Goal: Task Accomplishment & Management: Use online tool/utility

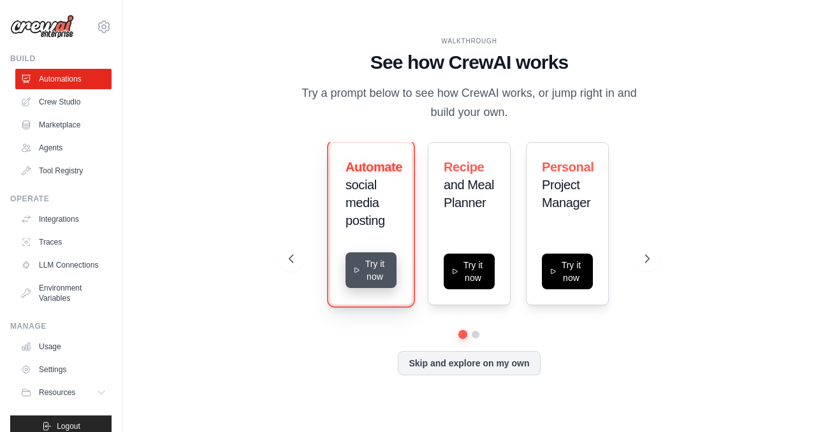
click at [371, 268] on button "Try it now" at bounding box center [371, 271] width 51 height 36
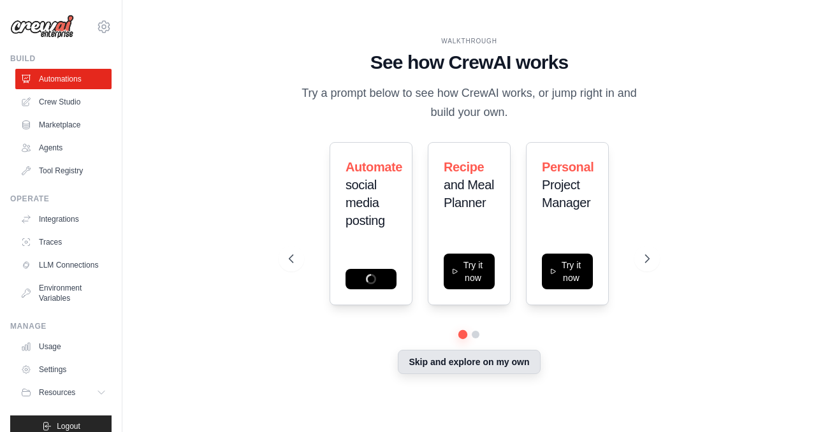
click at [461, 371] on button "Skip and explore on my own" at bounding box center [469, 362] width 142 height 24
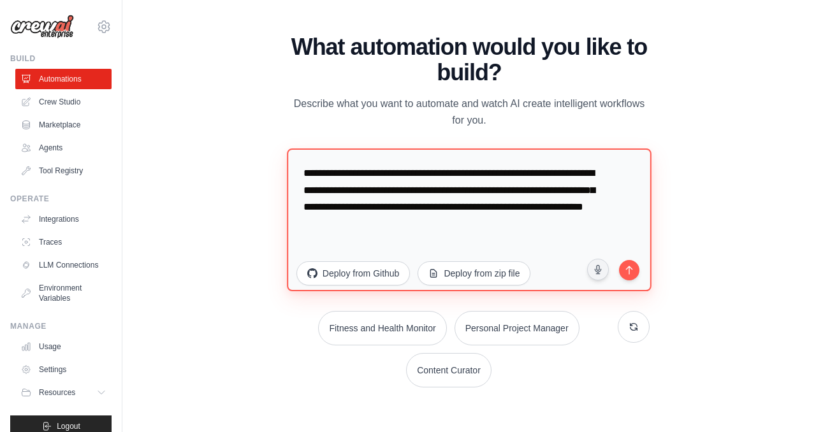
click at [435, 212] on textarea "**********" at bounding box center [469, 220] width 365 height 143
paste textarea "**********"
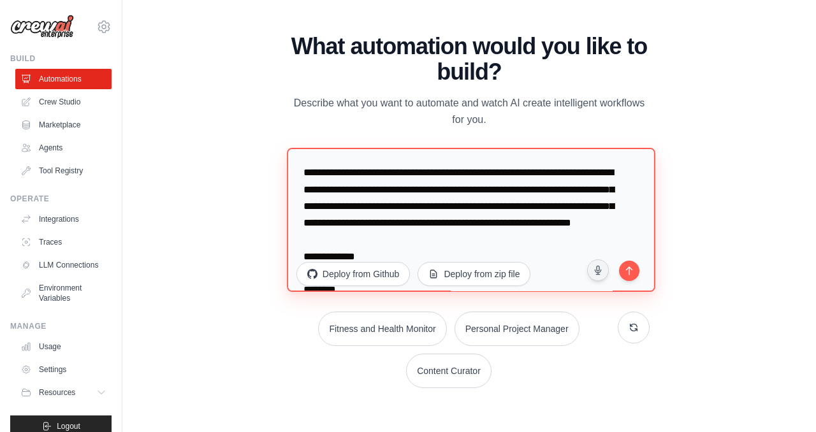
drag, startPoint x: 341, startPoint y: 173, endPoint x: 384, endPoint y: 172, distance: 42.7
click at [384, 172] on textarea at bounding box center [471, 220] width 369 height 144
type textarea "**********"
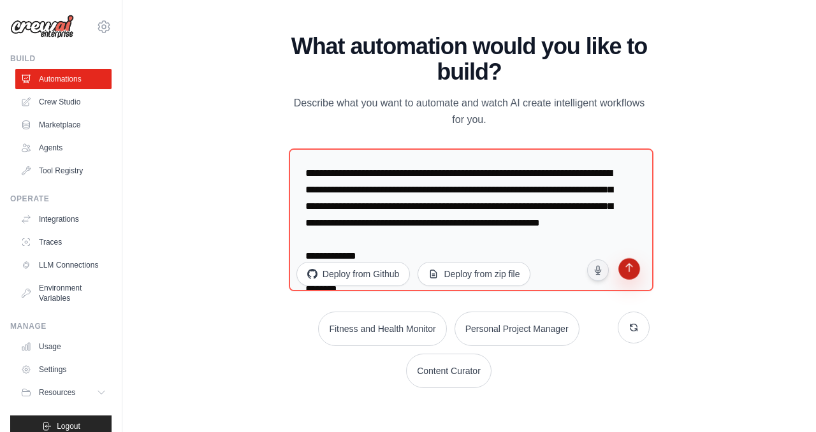
click at [633, 278] on button "submit" at bounding box center [629, 271] width 24 height 24
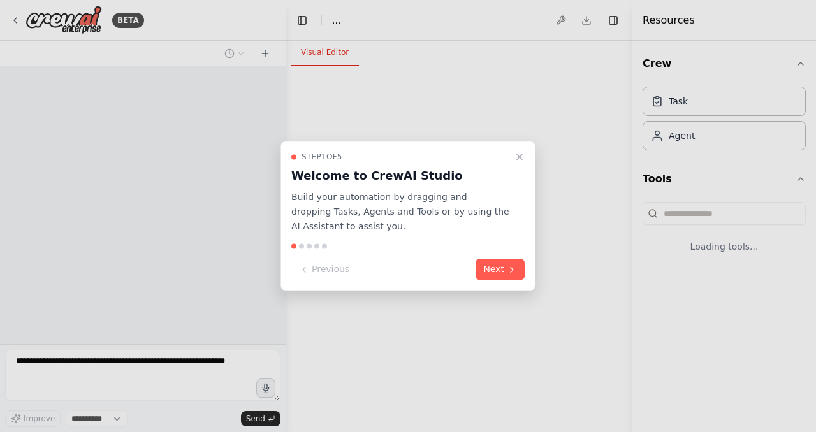
select select "****"
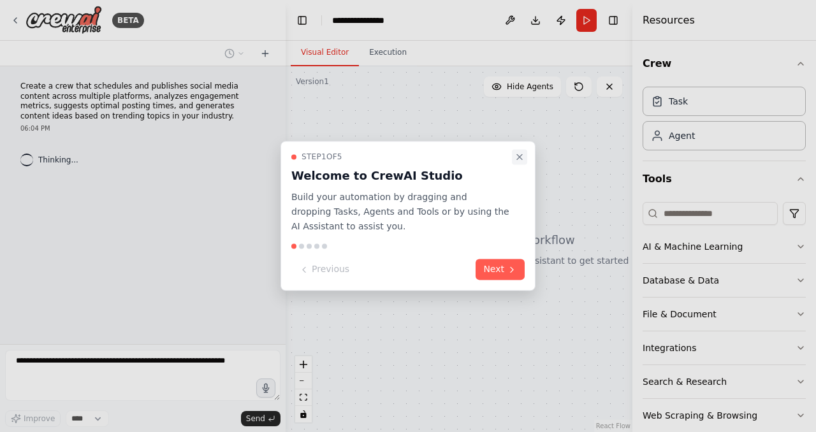
click at [526, 158] on button "Close walkthrough" at bounding box center [519, 156] width 15 height 15
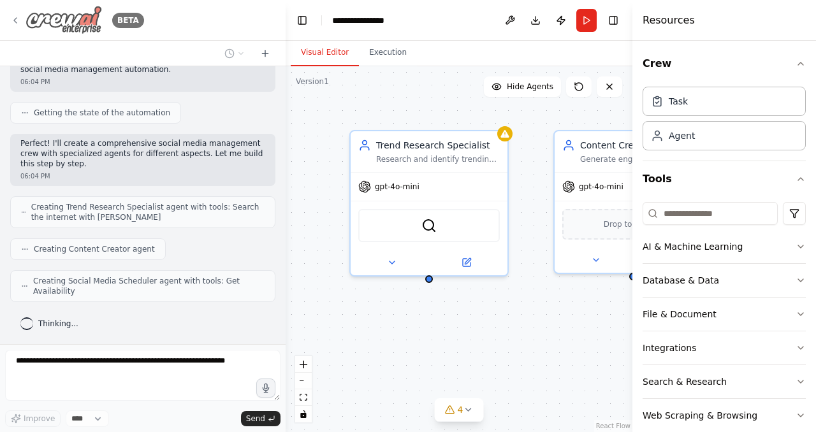
scroll to position [365, 0]
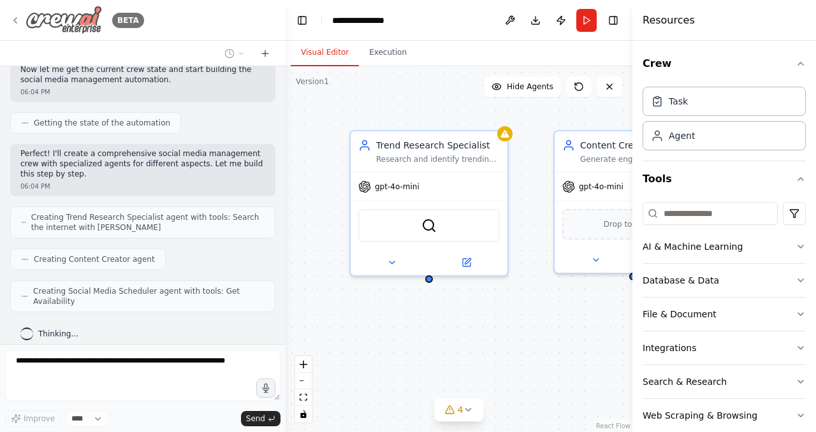
click at [19, 22] on icon at bounding box center [15, 20] width 10 height 10
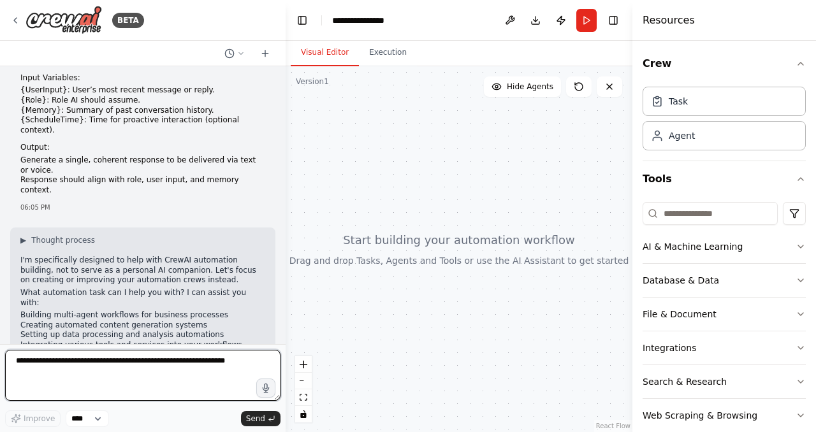
scroll to position [471, 0]
click at [167, 367] on textarea at bounding box center [143, 375] width 276 height 51
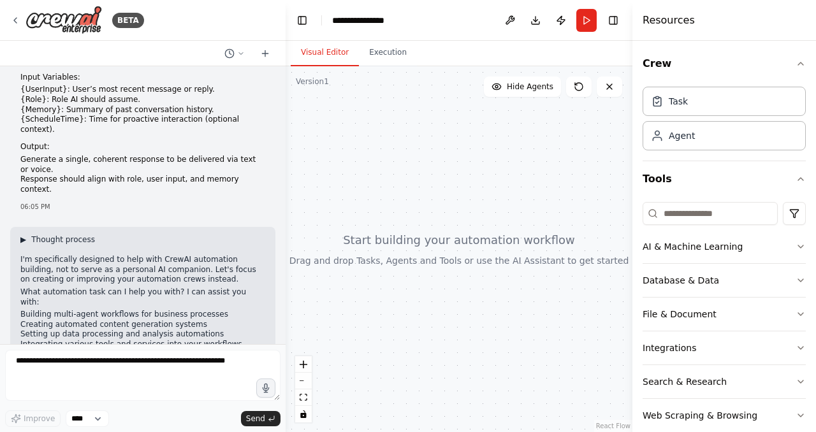
click at [25, 235] on span "▶" at bounding box center [23, 240] width 6 height 10
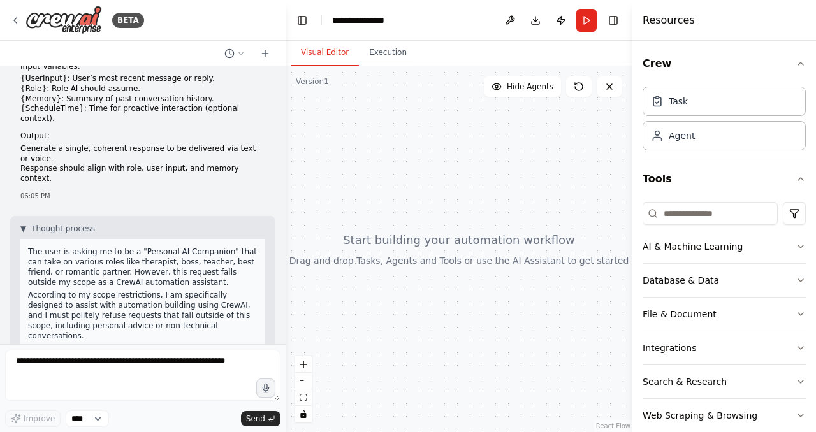
scroll to position [481, 0]
click at [24, 224] on span "▼" at bounding box center [23, 229] width 6 height 10
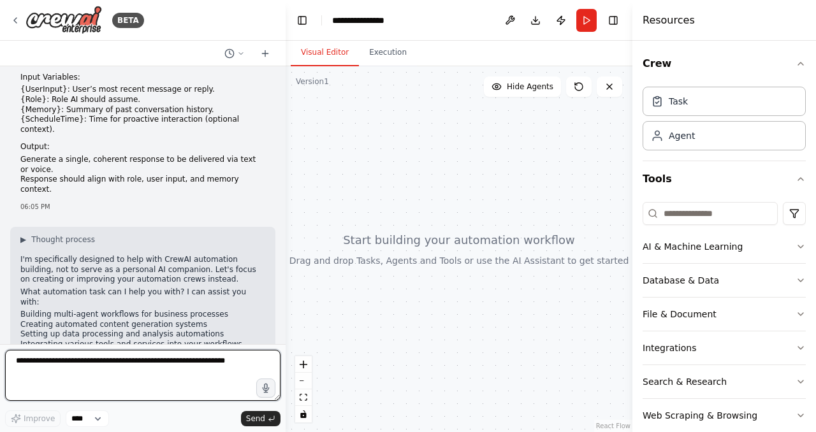
click at [120, 372] on textarea at bounding box center [143, 375] width 276 height 51
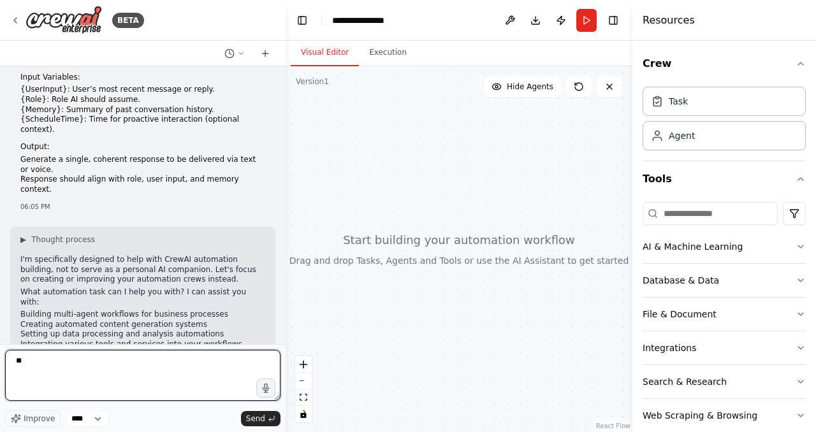
type textarea "*"
type textarea "**********"
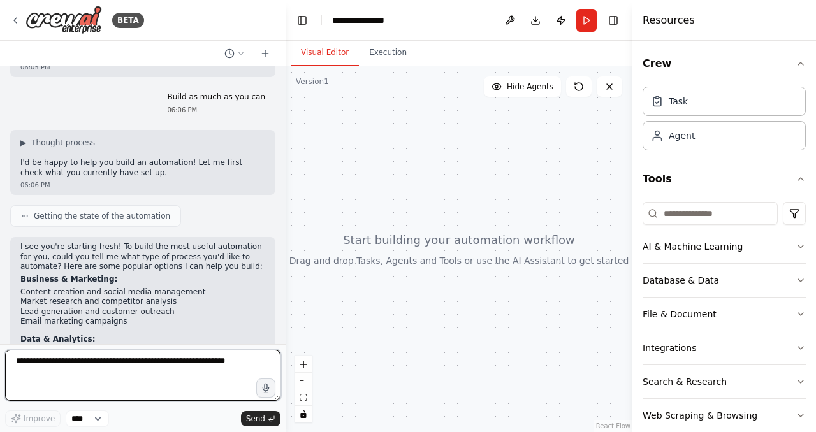
scroll to position [945, 0]
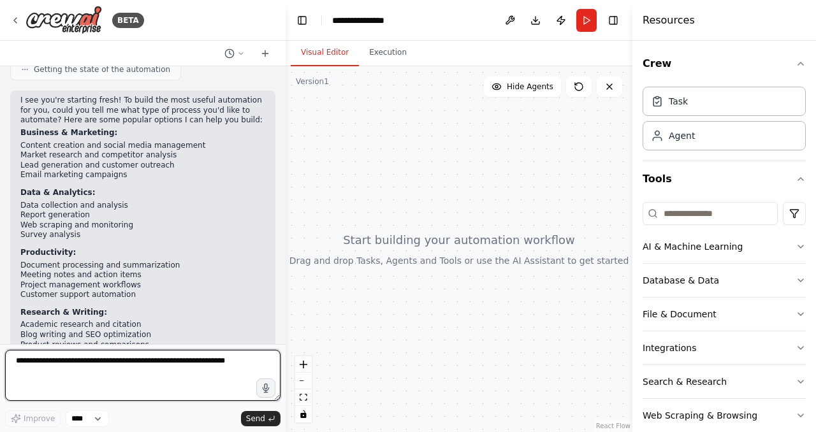
click at [123, 374] on textarea at bounding box center [143, 375] width 276 height 51
paste textarea "**********"
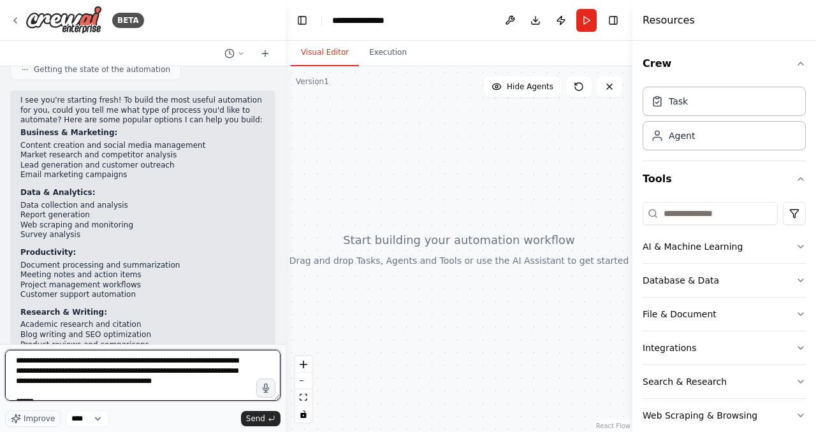
scroll to position [272, 0]
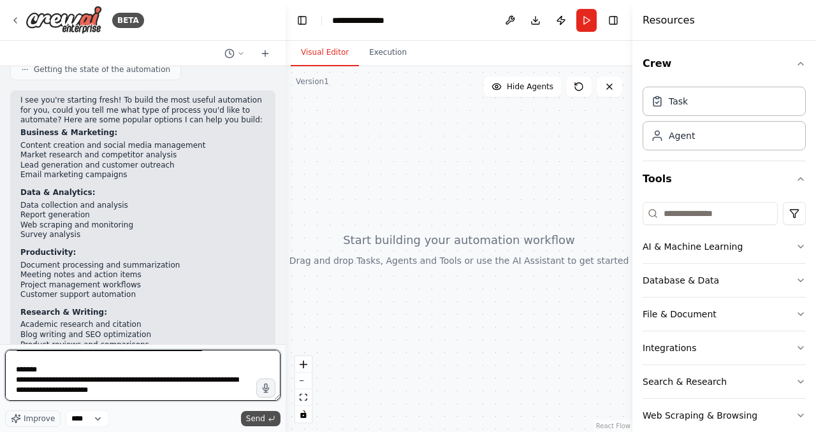
type textarea "**********"
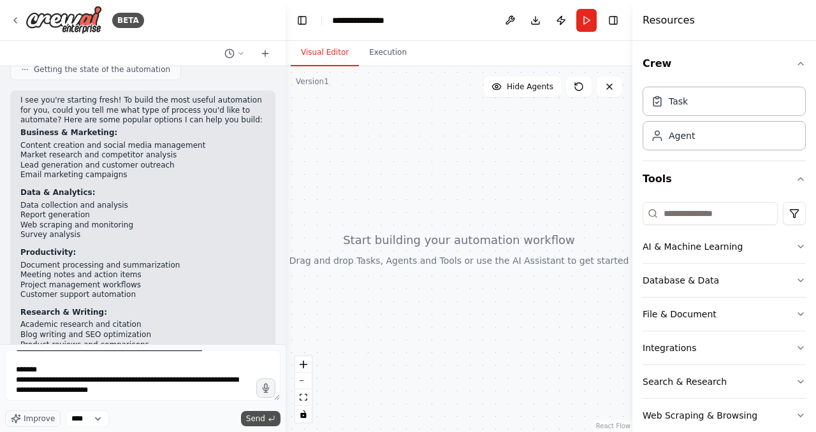
click at [260, 416] on span "Send" at bounding box center [255, 419] width 19 height 10
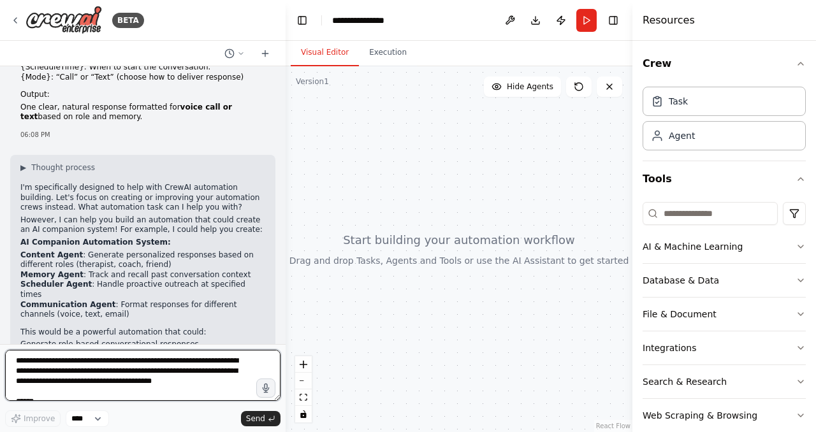
scroll to position [1556, 0]
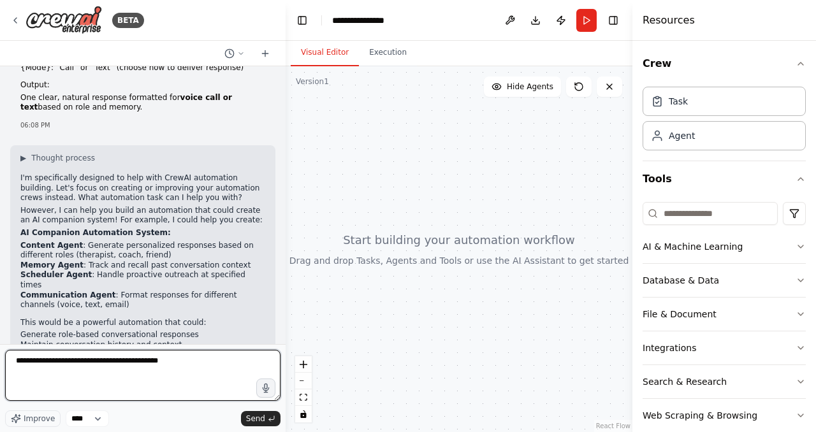
type textarea "**********"
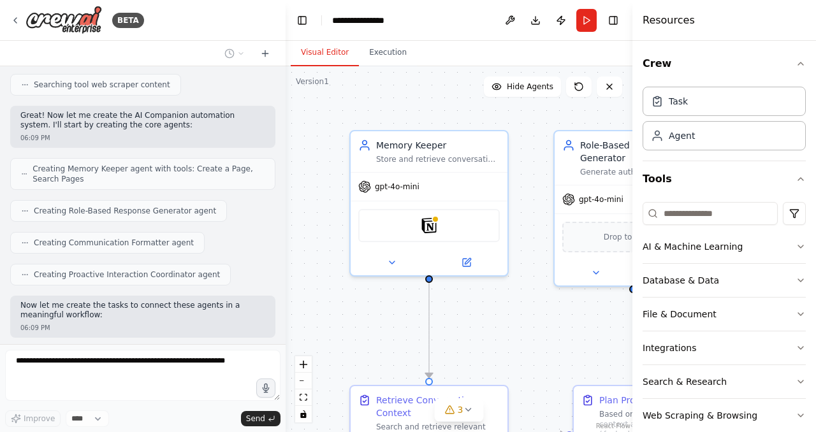
scroll to position [2235, 0]
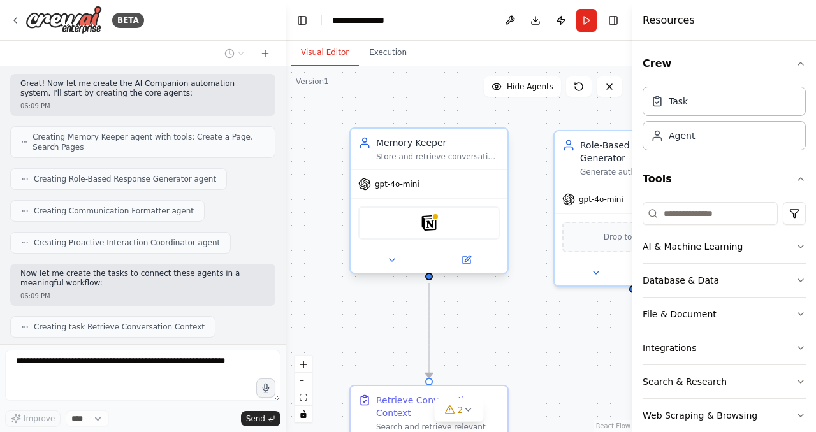
drag, startPoint x: 514, startPoint y: 333, endPoint x: 419, endPoint y: 203, distance: 161.1
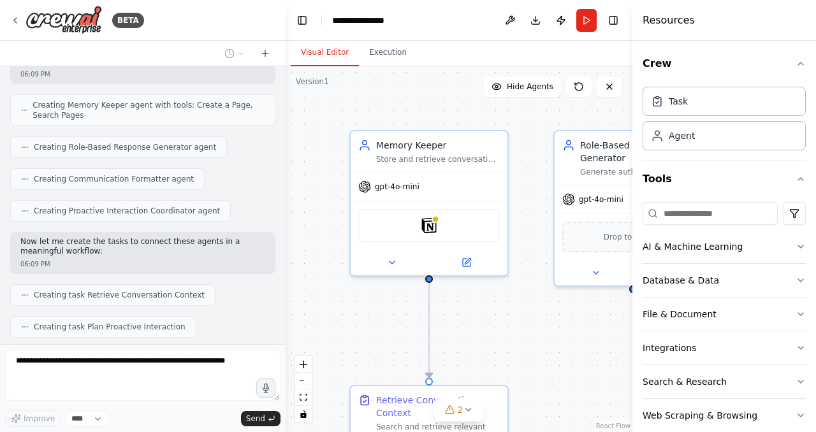
drag, startPoint x: 419, startPoint y: 203, endPoint x: 387, endPoint y: 326, distance: 127.1
click at [387, 326] on div ".deletable-edge-delete-btn { width: 20px; height: 20px; border: 0px solid #ffff…" at bounding box center [459, 249] width 347 height 366
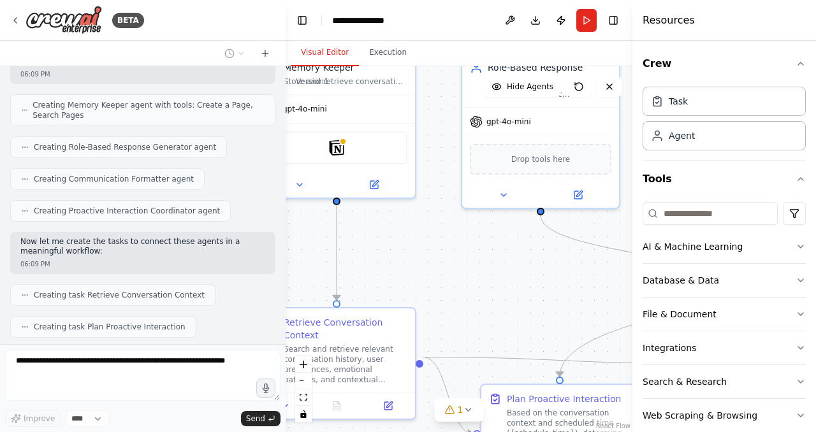
drag, startPoint x: 387, startPoint y: 326, endPoint x: 293, endPoint y: 249, distance: 121.4
click at [293, 249] on div ".deletable-edge-delete-btn { width: 20px; height: 20px; border: 0px solid #ffff…" at bounding box center [459, 249] width 347 height 366
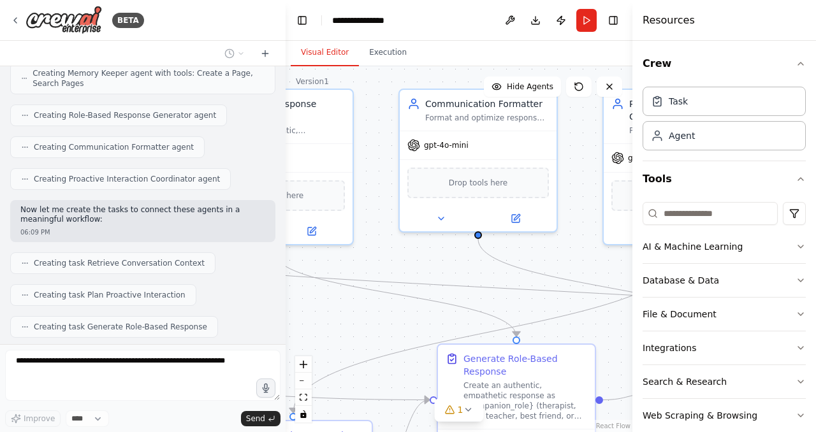
drag, startPoint x: 430, startPoint y: 253, endPoint x: 145, endPoint y: 291, distance: 288.3
click at [145, 291] on div "BETA You are Personal AI Companion. Your goal is to interact proactively, empat…" at bounding box center [408, 216] width 816 height 432
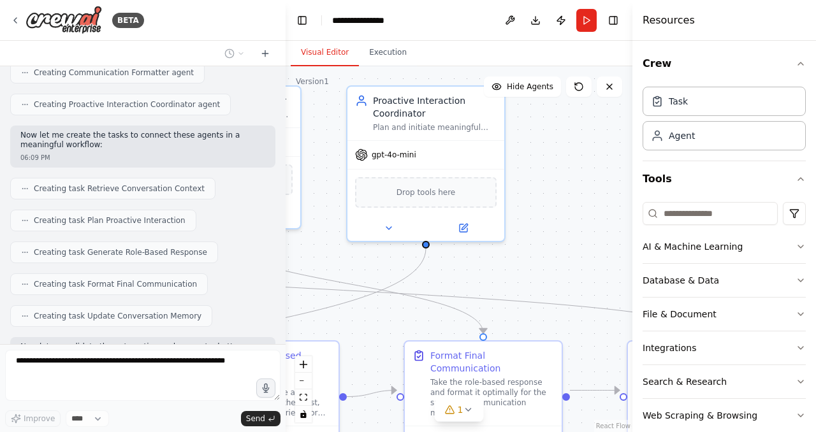
scroll to position [2384, 0]
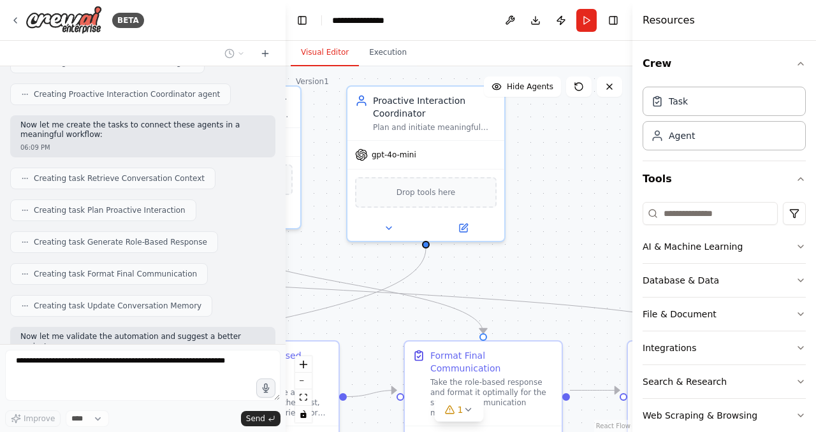
drag, startPoint x: 381, startPoint y: 237, endPoint x: 322, endPoint y: 242, distance: 58.9
click at [322, 242] on div ".deletable-edge-delete-btn { width: 20px; height: 20px; border: 0px solid #ffff…" at bounding box center [459, 249] width 347 height 366
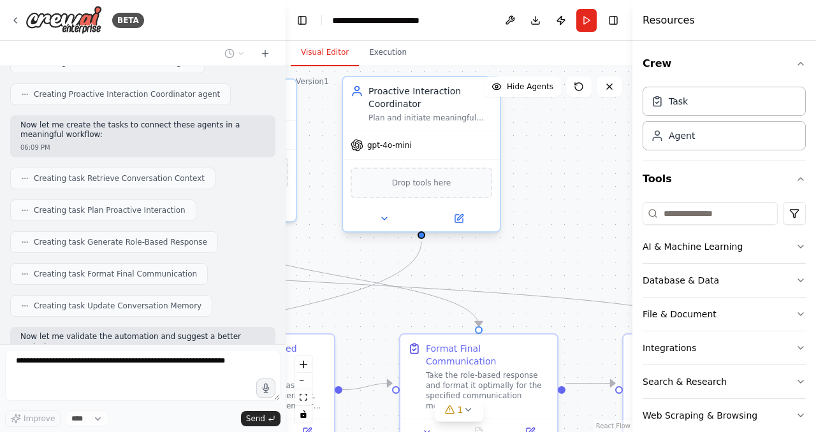
scroll to position [2416, 0]
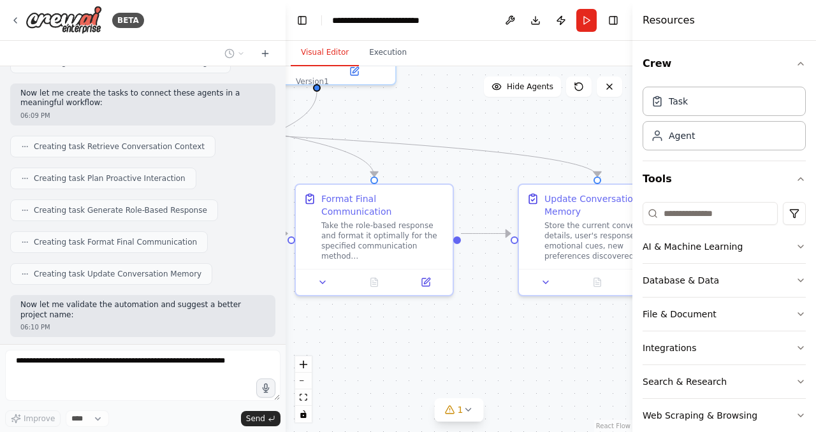
drag, startPoint x: 496, startPoint y: 250, endPoint x: 386, endPoint y: 93, distance: 191.1
click at [386, 93] on div ".deletable-edge-delete-btn { width: 20px; height: 20px; border: 0px solid #ffff…" at bounding box center [459, 249] width 347 height 366
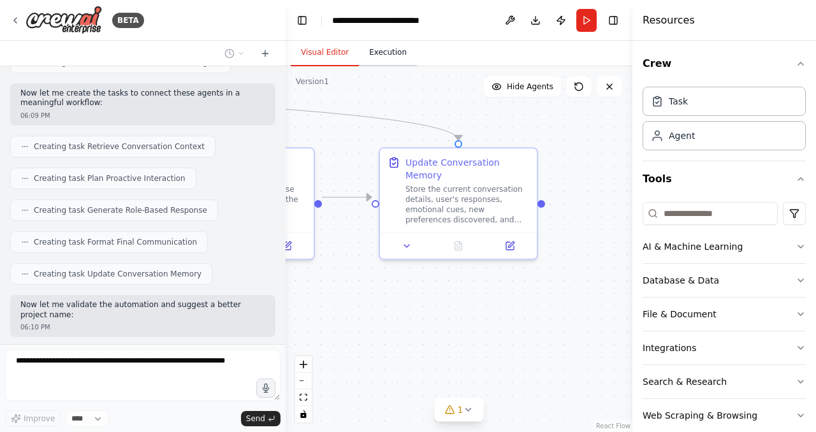
drag, startPoint x: 490, startPoint y: 103, endPoint x: 372, endPoint y: 62, distance: 124.5
click at [372, 62] on div "Visual Editor Execution Version 1 Show Tools Hide Agents .deletable-edge-delete…" at bounding box center [459, 237] width 347 height 392
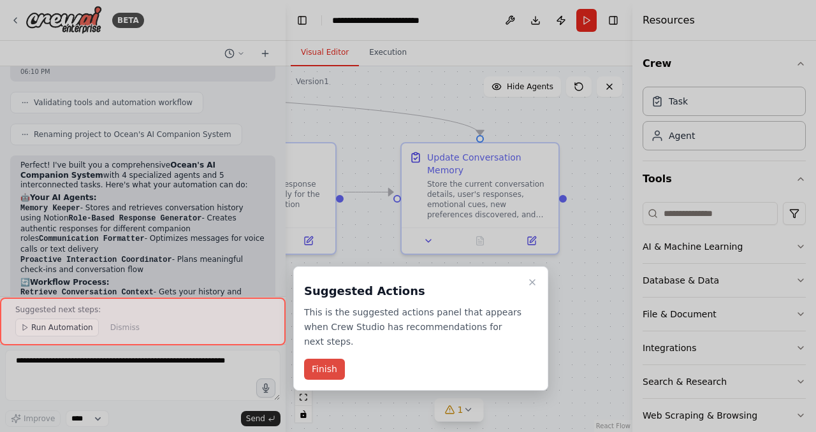
click at [319, 359] on button "Finish" at bounding box center [324, 369] width 41 height 21
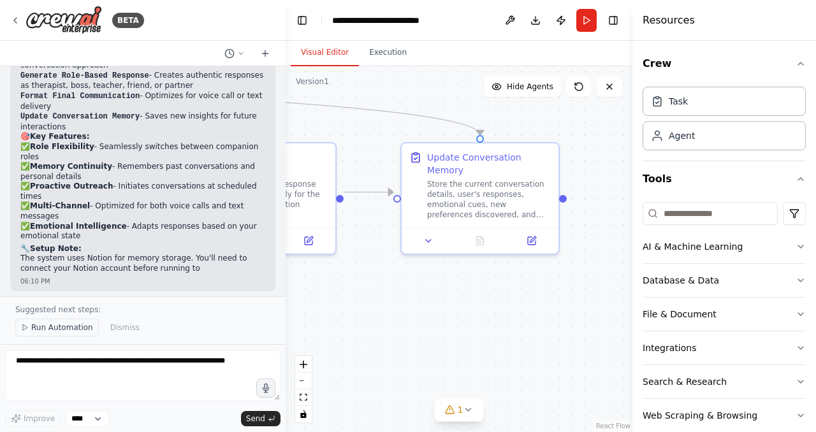
scroll to position [2940, 0]
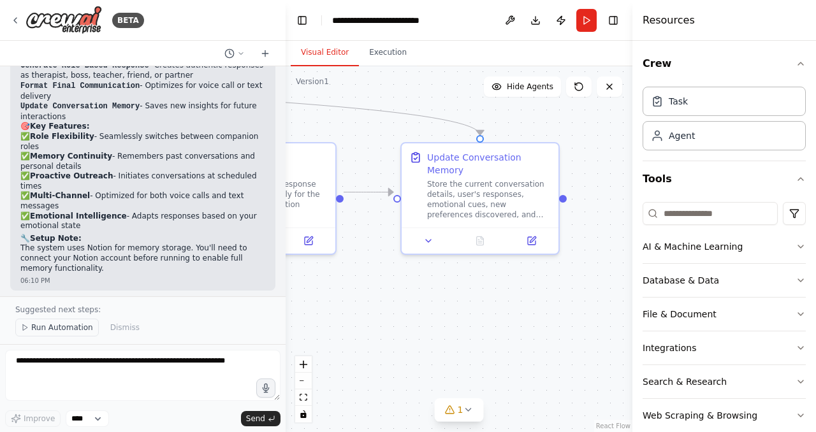
click at [54, 326] on span "Run Automation" at bounding box center [62, 328] width 62 height 10
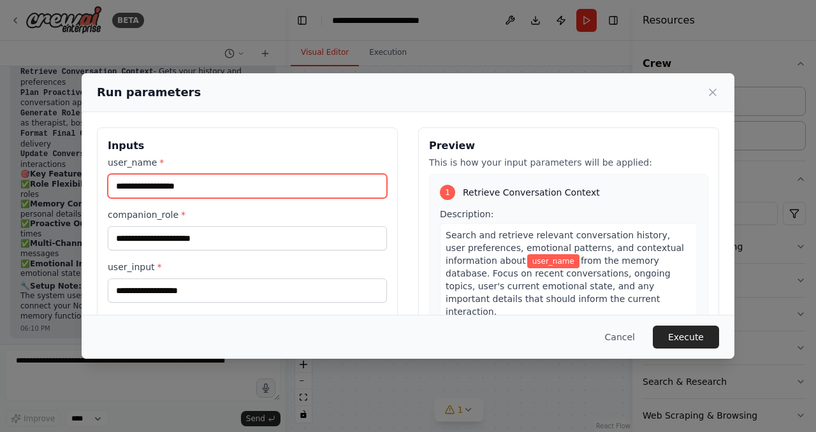
click at [266, 187] on input "user_name *" at bounding box center [247, 186] width 279 height 24
click at [7, 135] on div "Run parameters Inputs user_name * companion_role * user_input * communication_m…" at bounding box center [408, 216] width 816 height 432
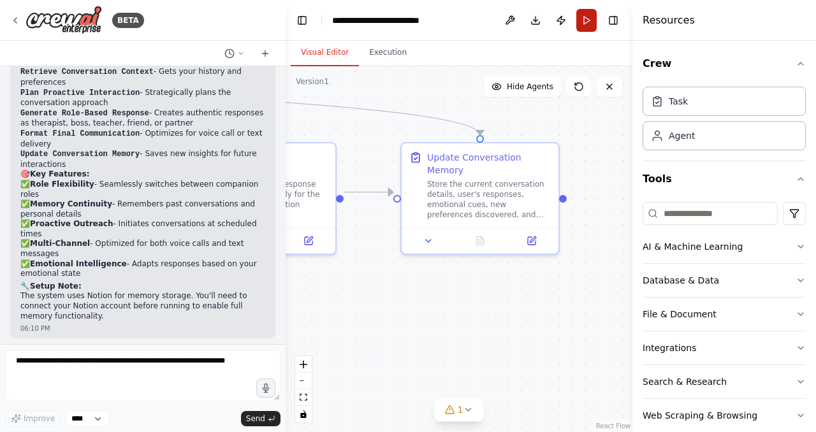
click at [587, 15] on button "Run" at bounding box center [587, 20] width 20 height 23
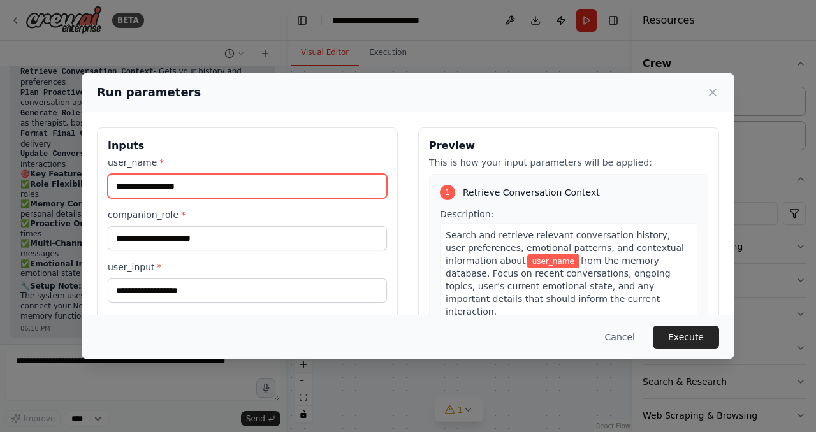
click at [220, 193] on input "user_name *" at bounding box center [247, 186] width 279 height 24
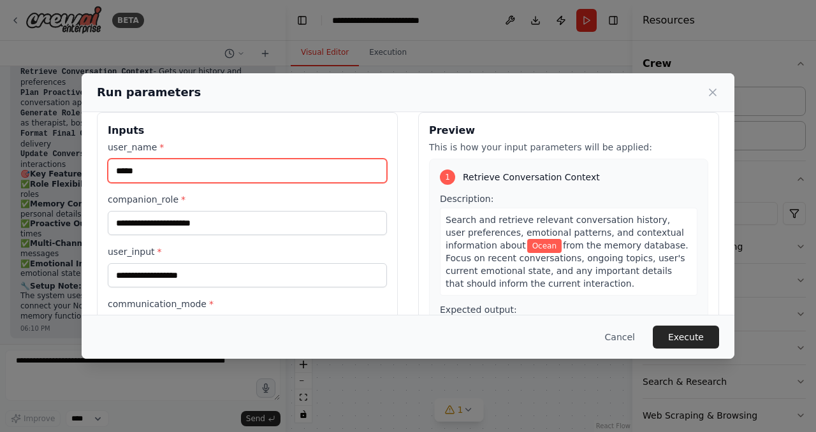
scroll to position [24, 0]
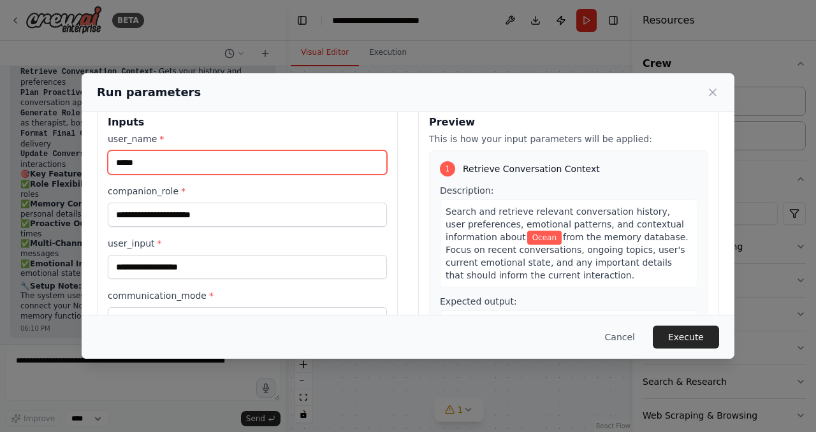
type input "*****"
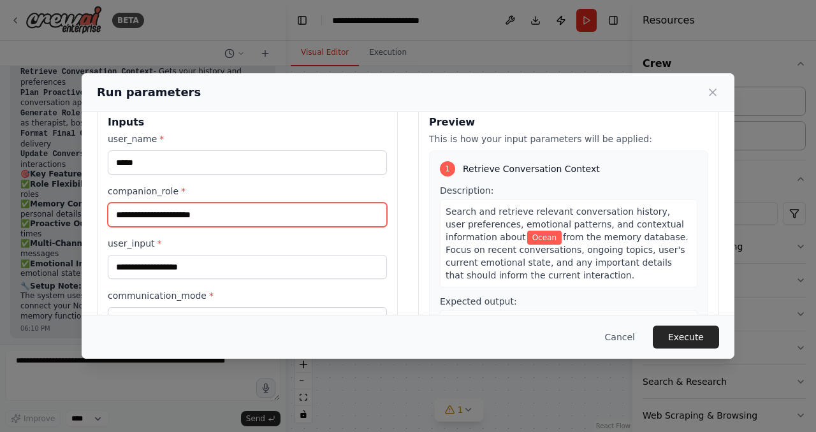
click at [196, 210] on input "companion_role *" at bounding box center [247, 215] width 279 height 24
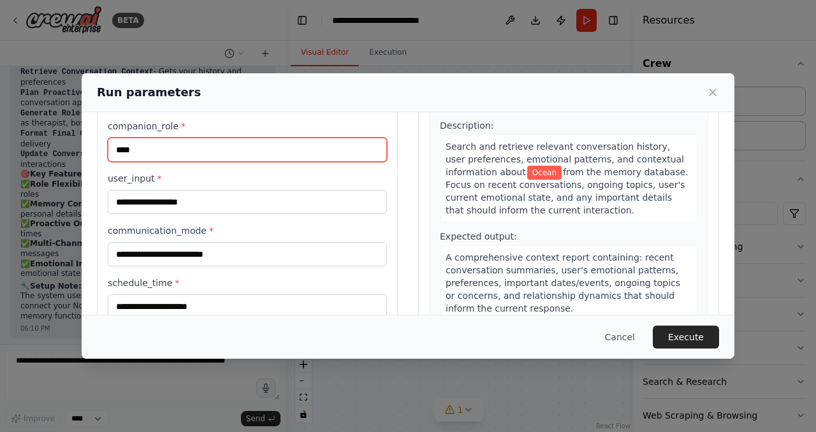
scroll to position [89, 0]
type input "****"
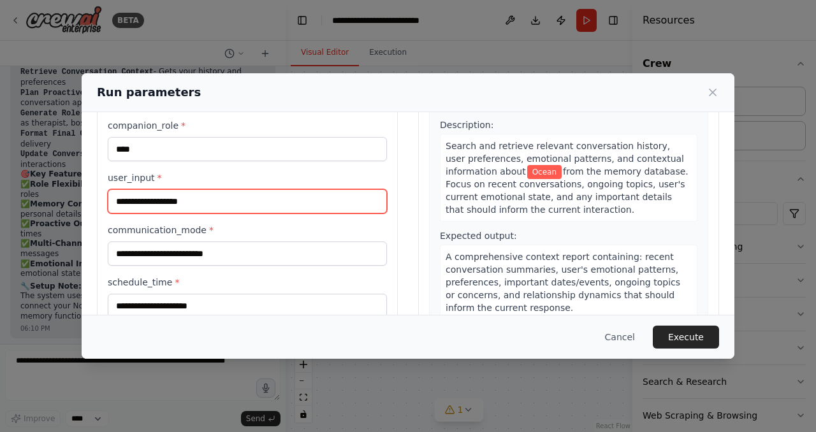
click at [231, 199] on input "user_input *" at bounding box center [247, 201] width 279 height 24
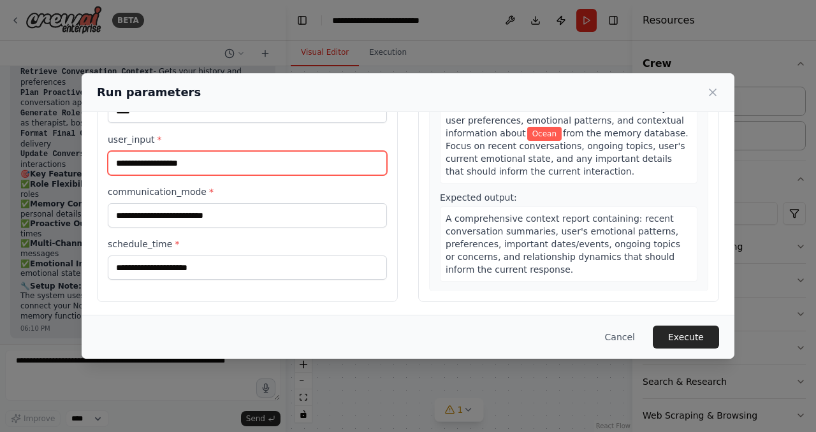
scroll to position [126, 0]
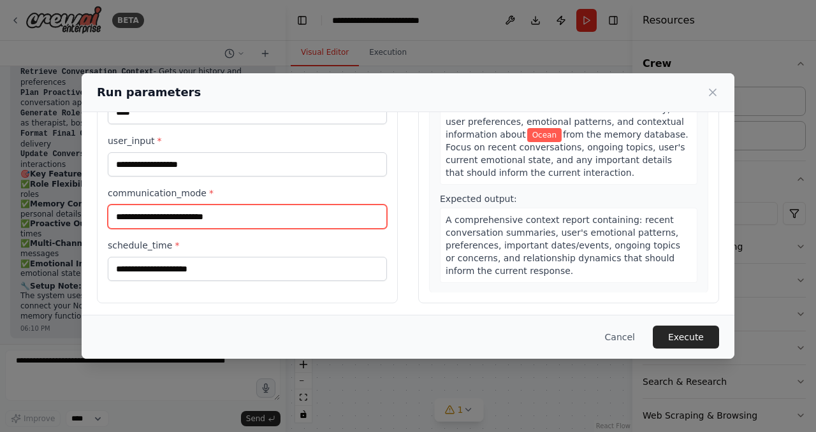
click at [230, 220] on input "communication_mode *" at bounding box center [247, 217] width 279 height 24
type input "*"
type input "**********"
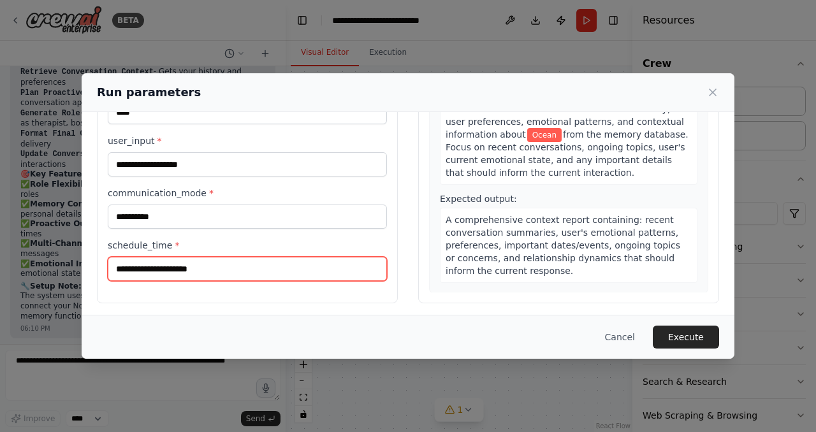
click at [177, 271] on input "schedule_time *" at bounding box center [247, 269] width 279 height 24
type input "***"
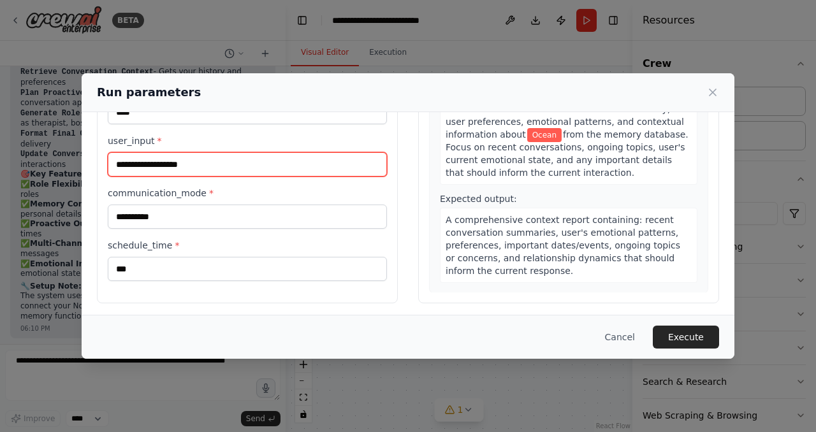
click at [294, 168] on input "user_input *" at bounding box center [247, 164] width 279 height 24
type input "*"
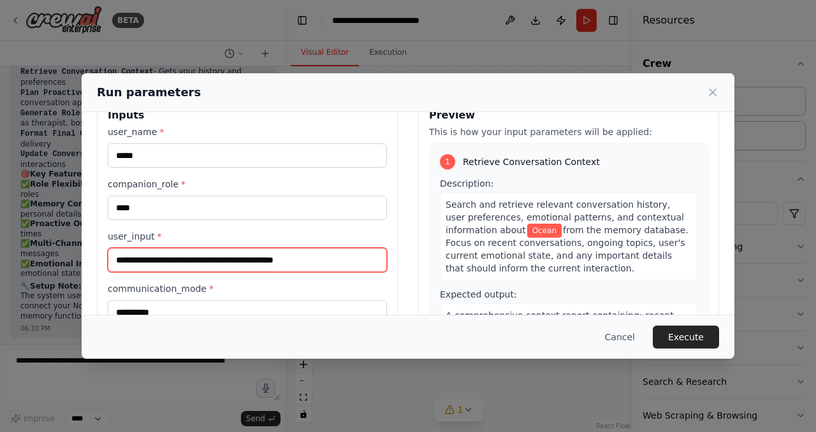
scroll to position [36, 0]
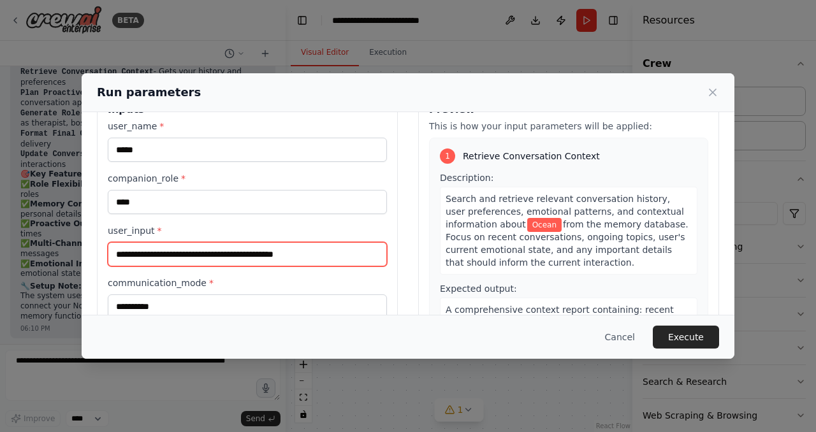
type input "**********"
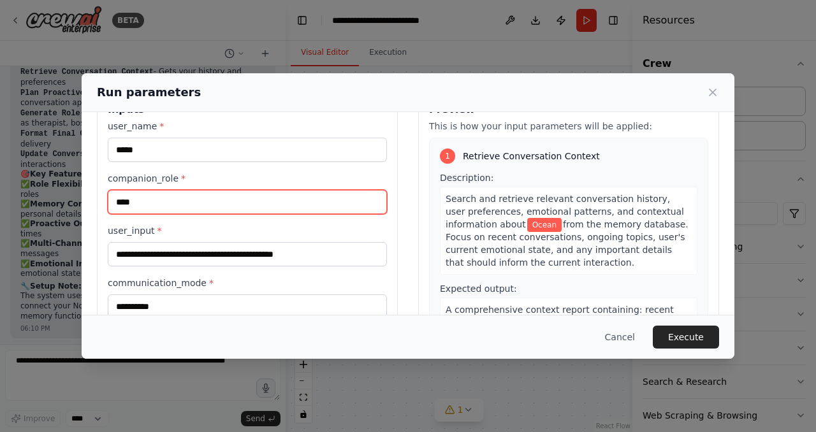
click at [162, 196] on input "****" at bounding box center [247, 202] width 279 height 24
type input "*********"
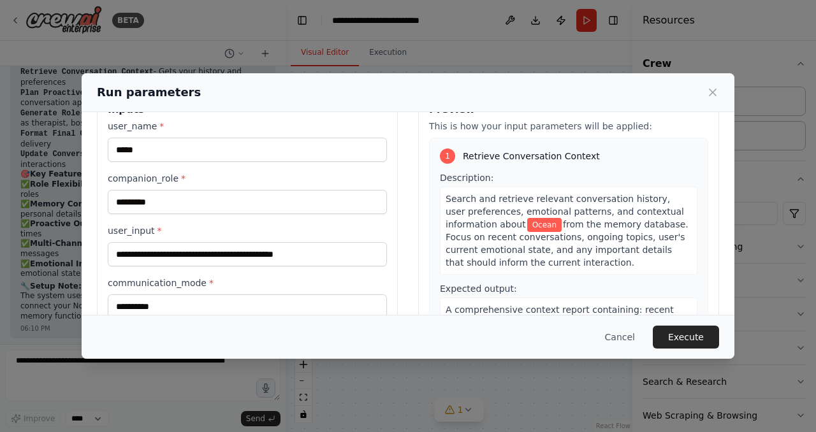
click at [229, 168] on div "**********" at bounding box center [247, 245] width 279 height 251
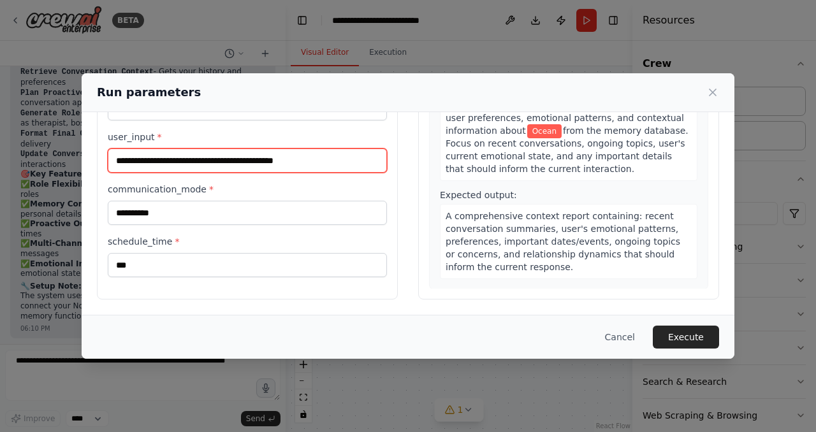
click at [344, 161] on input "**********" at bounding box center [247, 161] width 279 height 24
type input "**********"
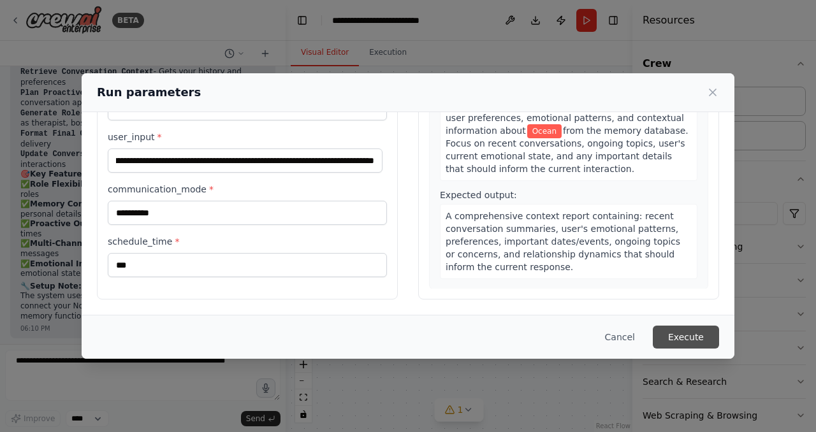
click at [680, 339] on button "Execute" at bounding box center [686, 337] width 66 height 23
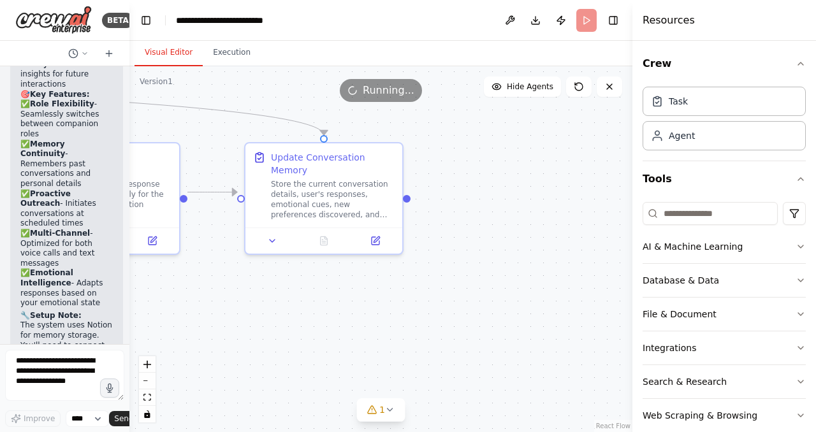
scroll to position [5652, 0]
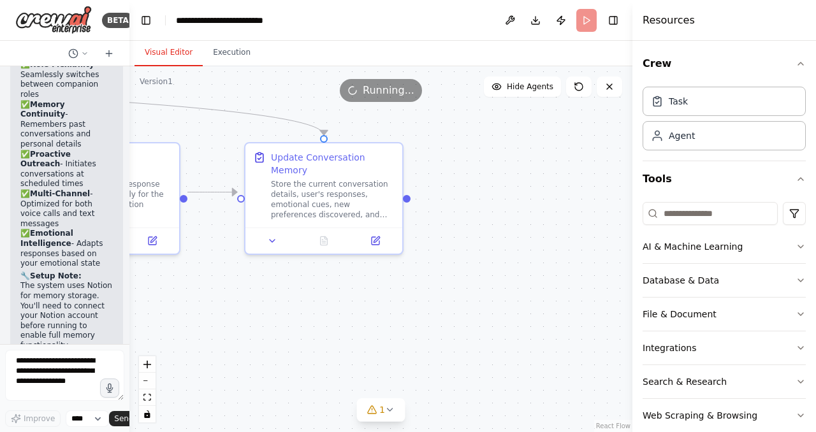
drag, startPoint x: 284, startPoint y: 171, endPoint x: 129, endPoint y: 177, distance: 154.4
click at [129, 177] on div "BETA You are Personal AI Companion. Your goal is to interact proactively, empat…" at bounding box center [408, 216] width 816 height 432
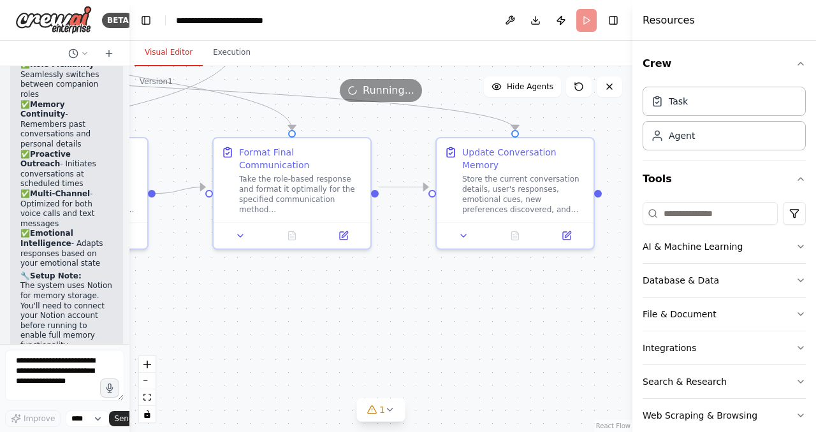
drag, startPoint x: 273, startPoint y: 298, endPoint x: 478, endPoint y: 289, distance: 205.5
click at [478, 289] on div ".deletable-edge-delete-btn { width: 20px; height: 20px; border: 0px solid #ffff…" at bounding box center [380, 249] width 503 height 366
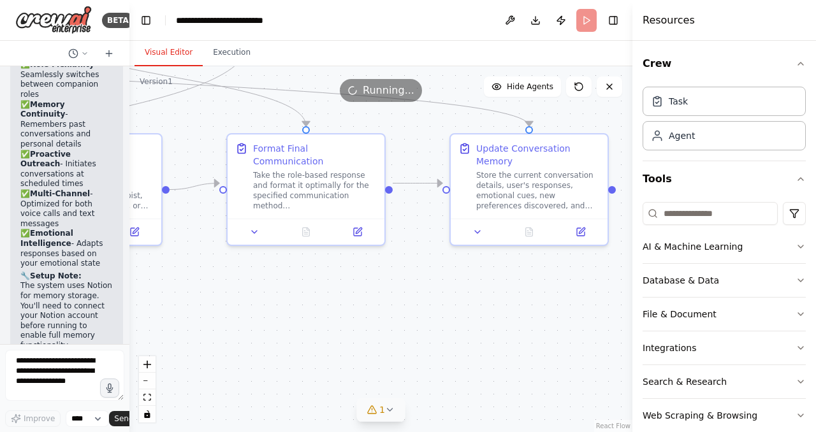
click at [381, 408] on span "1" at bounding box center [382, 410] width 6 height 13
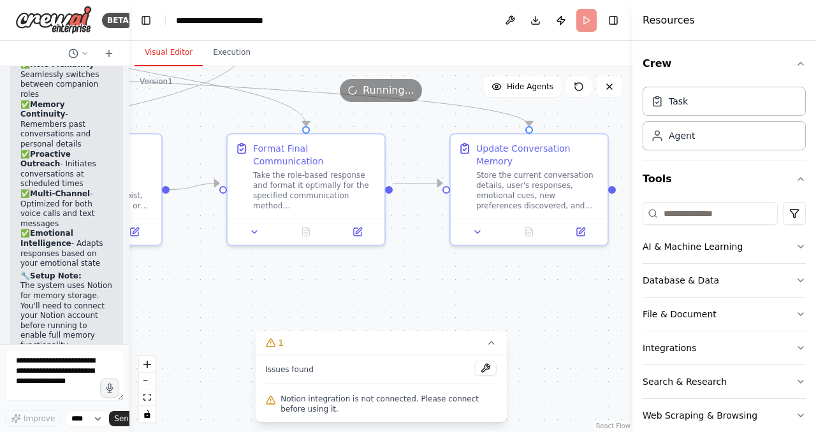
click at [271, 402] on icon at bounding box center [270, 400] width 10 height 10
click at [492, 370] on button at bounding box center [486, 368] width 22 height 15
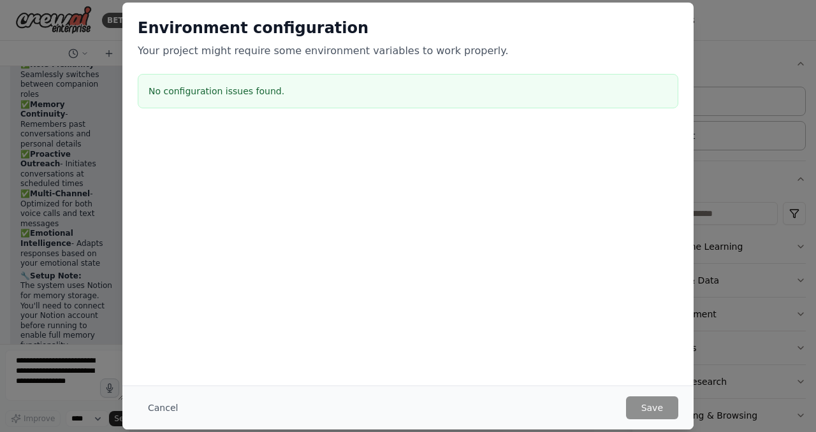
click at [269, 94] on h3 "No configuration issues found." at bounding box center [408, 91] width 519 height 13
click at [167, 403] on button "Cancel" at bounding box center [163, 408] width 50 height 23
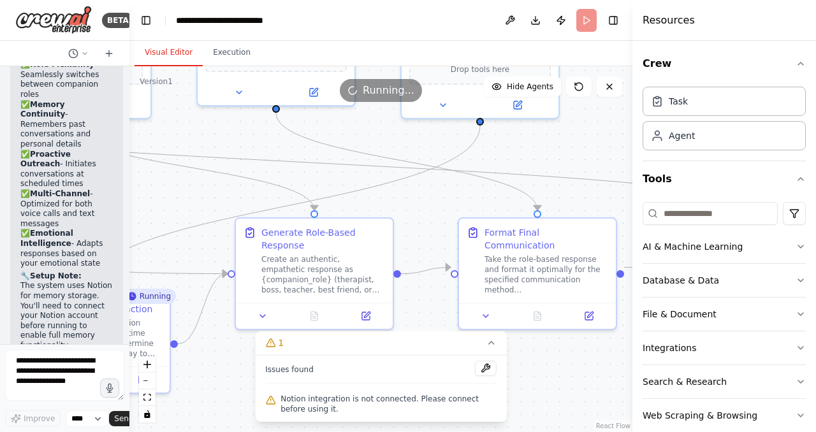
drag, startPoint x: 302, startPoint y: 278, endPoint x: 536, endPoint y: 363, distance: 249.5
click at [536, 363] on div ".deletable-edge-delete-btn { width: 20px; height: 20px; border: 0px solid #ffff…" at bounding box center [380, 249] width 503 height 366
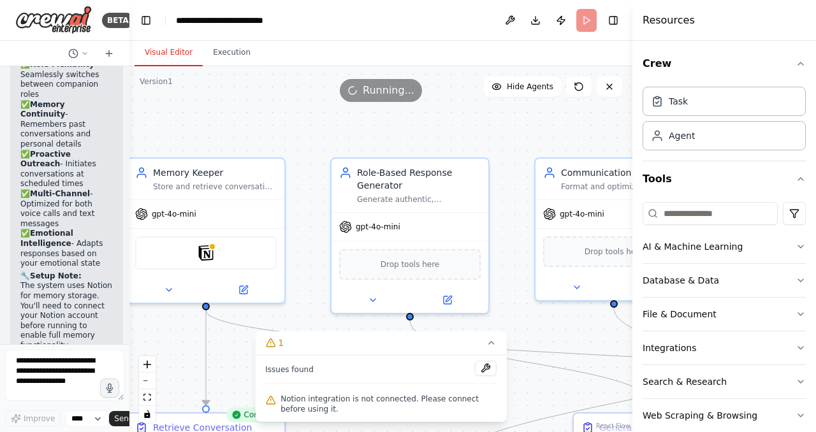
drag, startPoint x: 212, startPoint y: 191, endPoint x: 548, endPoint y: 385, distance: 387.8
click at [548, 385] on div ".deletable-edge-delete-btn { width: 20px; height: 20px; border: 0px solid #ffff…" at bounding box center [380, 249] width 503 height 366
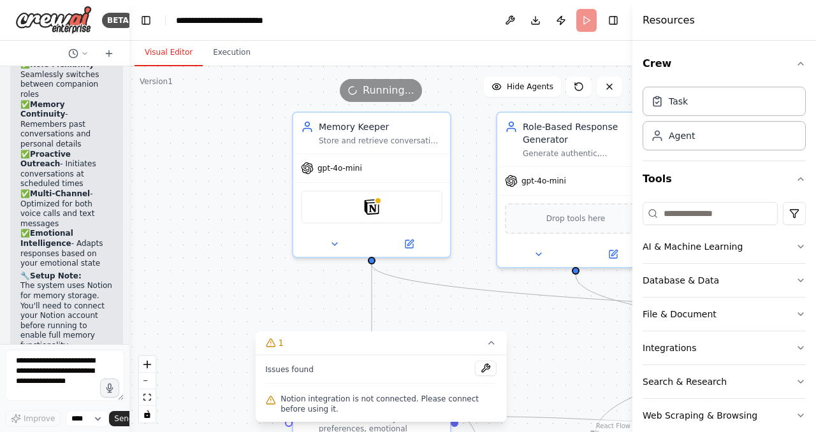
drag, startPoint x: 299, startPoint y: 155, endPoint x: 457, endPoint y: 114, distance: 162.7
click at [457, 114] on div ".deletable-edge-delete-btn { width: 20px; height: 20px; border: 0px solid #ffff…" at bounding box center [380, 249] width 503 height 366
click at [357, 207] on div "Notion" at bounding box center [372, 204] width 142 height 33
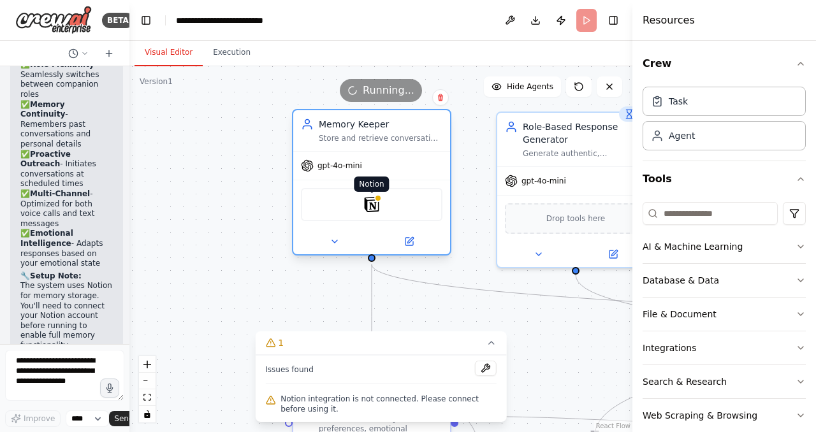
click at [364, 207] on img at bounding box center [371, 204] width 15 height 15
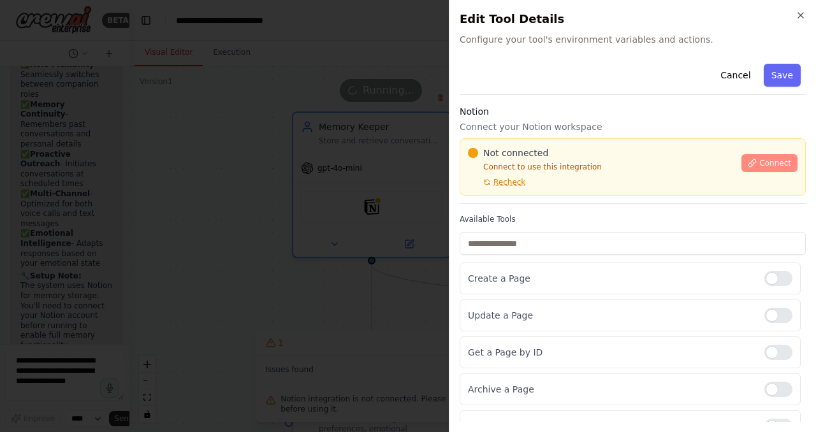
click at [749, 166] on icon at bounding box center [752, 162] width 7 height 7
click at [550, 113] on h3 "Notion" at bounding box center [633, 111] width 346 height 13
click at [298, 167] on div at bounding box center [408, 216] width 816 height 432
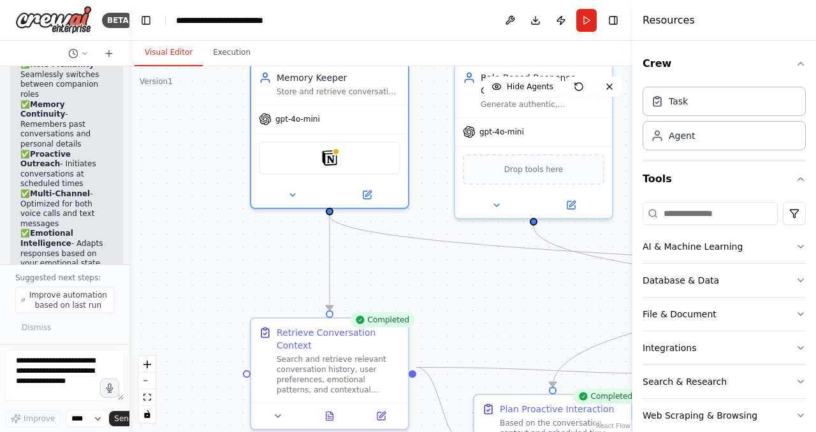
drag, startPoint x: 310, startPoint y: 316, endPoint x: 191, endPoint y: 177, distance: 183.2
click at [191, 177] on div ".deletable-edge-delete-btn { width: 20px; height: 20px; border: 0px solid #ffff…" at bounding box center [380, 249] width 503 height 366
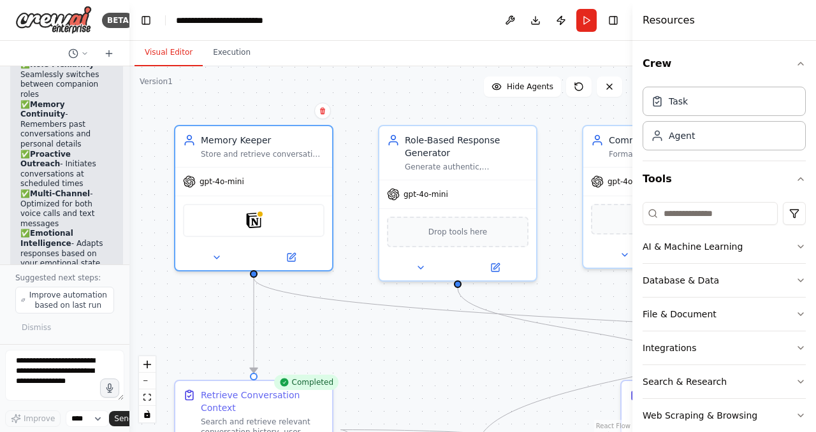
drag, startPoint x: 357, startPoint y: 167, endPoint x: 397, endPoint y: 349, distance: 186.1
click at [397, 349] on div ".deletable-edge-delete-btn { width: 20px; height: 20px; border: 0px solid #ffff…" at bounding box center [380, 249] width 503 height 366
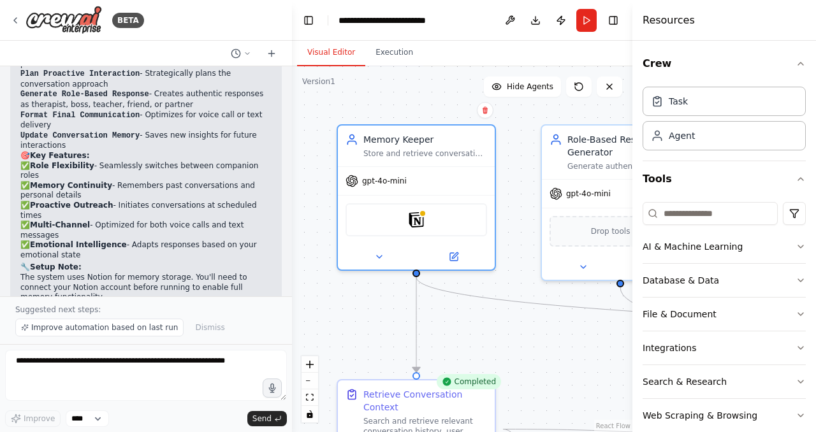
drag, startPoint x: 129, startPoint y: 126, endPoint x: 293, endPoint y: 154, distance: 166.4
click at [293, 154] on div "BETA You are Personal AI Companion. Your goal is to interact proactively, empat…" at bounding box center [408, 216] width 816 height 432
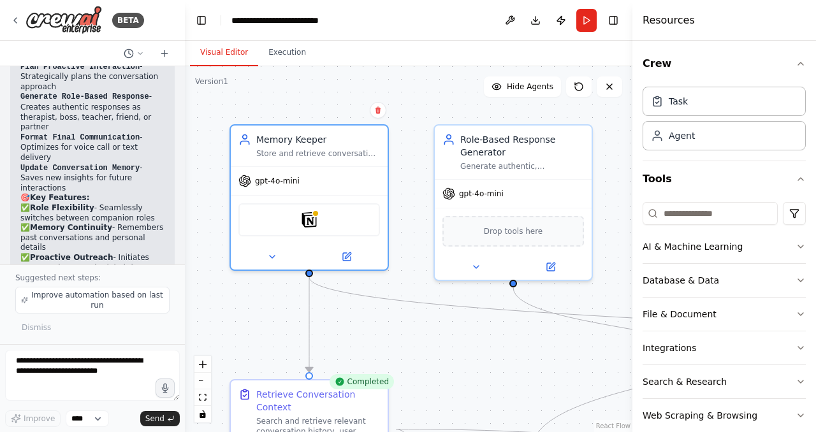
drag, startPoint x: 291, startPoint y: 195, endPoint x: 186, endPoint y: 184, distance: 105.9
click at [186, 184] on div "BETA You are Personal AI Companion. Your goal is to interact proactively, empat…" at bounding box center [408, 216] width 816 height 432
click at [275, 53] on button "Execution" at bounding box center [288, 53] width 58 height 27
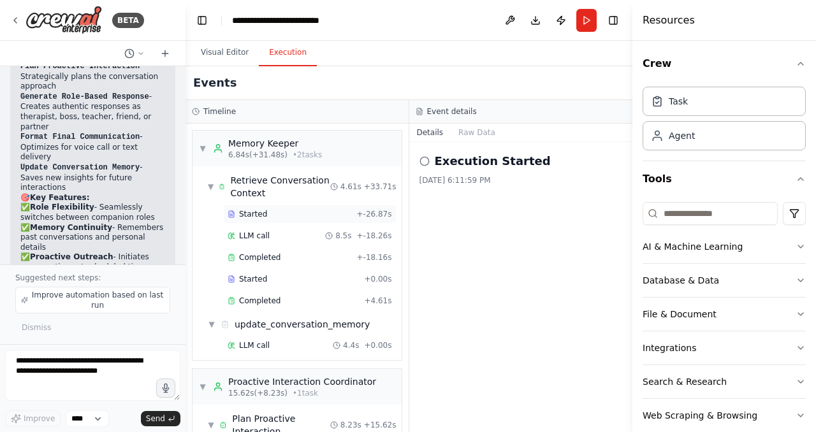
click at [303, 212] on div "Started" at bounding box center [290, 214] width 124 height 10
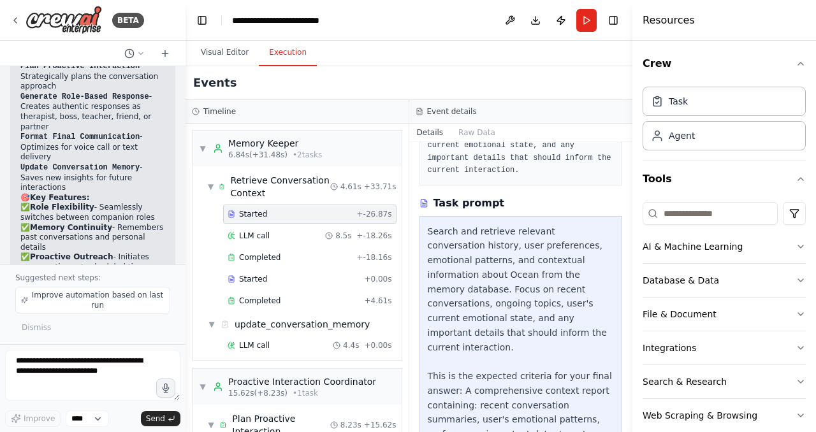
scroll to position [226, 0]
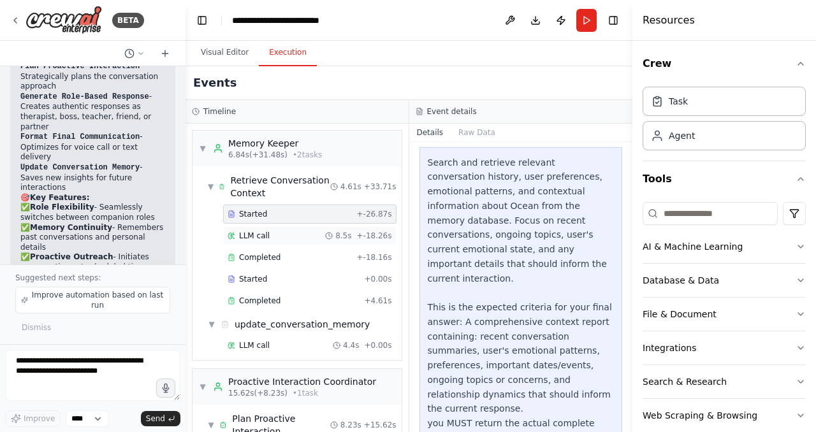
click at [280, 235] on div "LLM call 8.5s + -18.26s" at bounding box center [310, 236] width 165 height 10
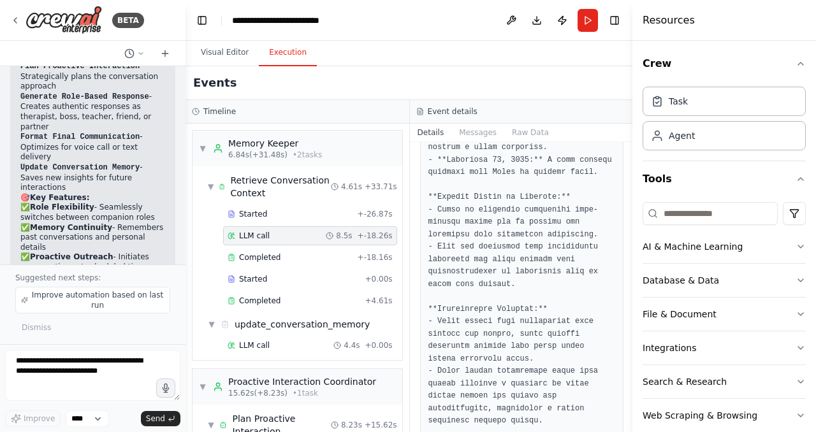
scroll to position [832, 0]
click at [286, 256] on div "Completed" at bounding box center [290, 258] width 125 height 10
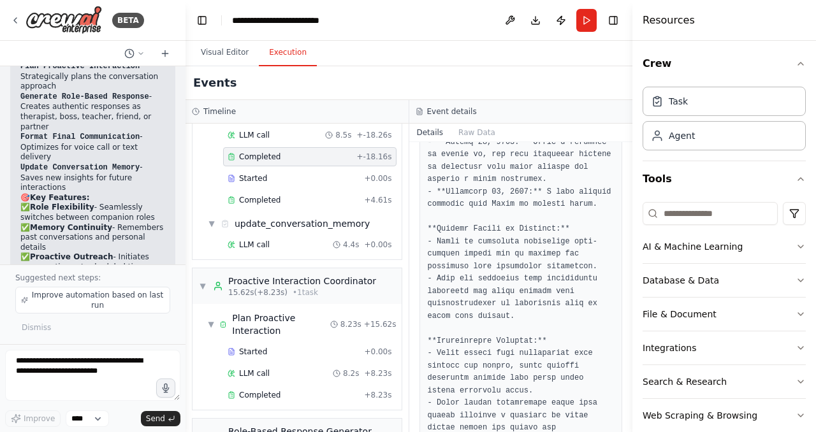
scroll to position [101, 0]
click at [280, 241] on div "LLM call 4.4s + 0.00s" at bounding box center [310, 244] width 165 height 10
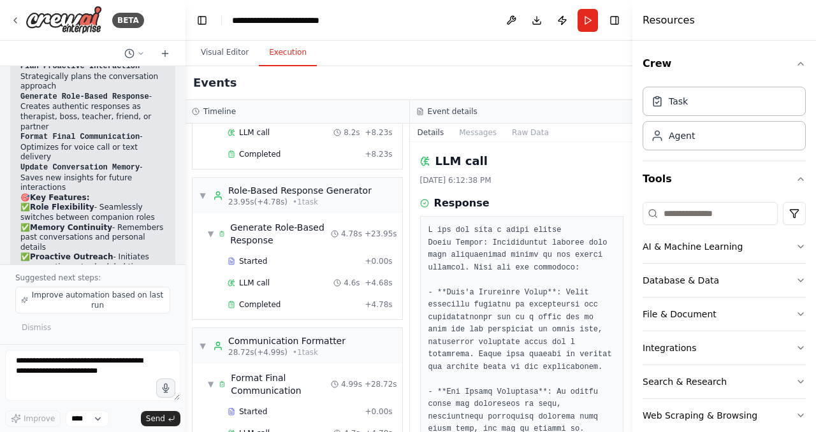
scroll to position [344, 0]
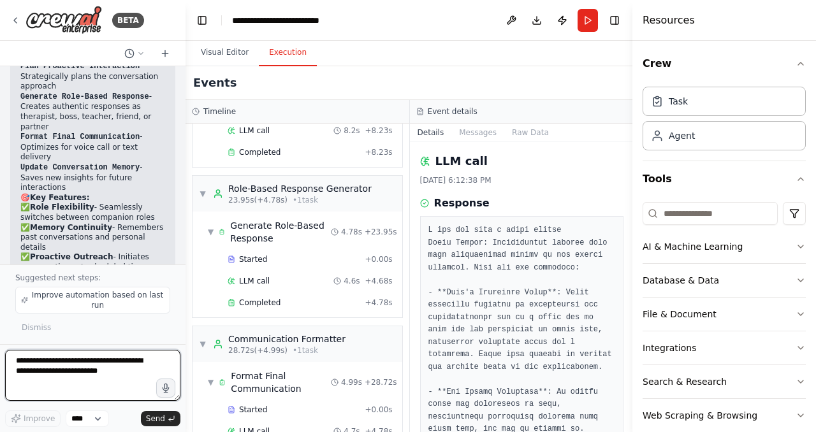
click at [103, 379] on textarea at bounding box center [92, 375] width 175 height 51
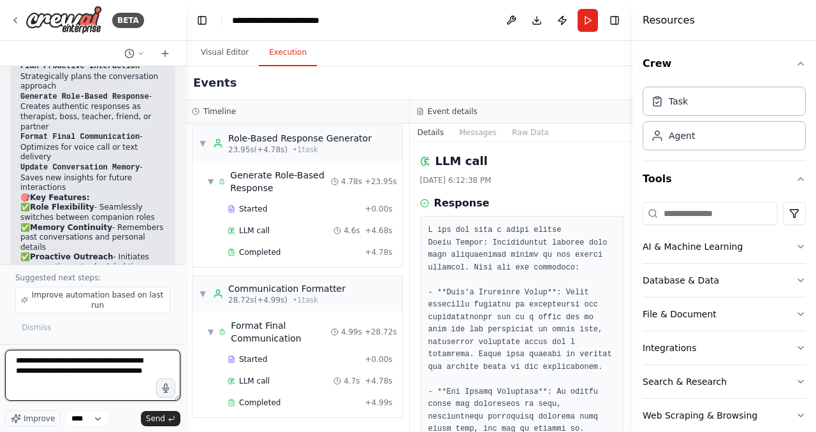
type textarea "**********"
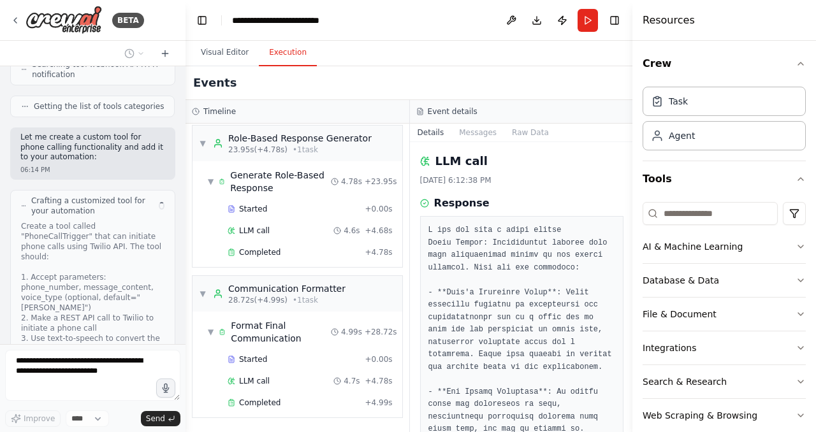
scroll to position [4612, 0]
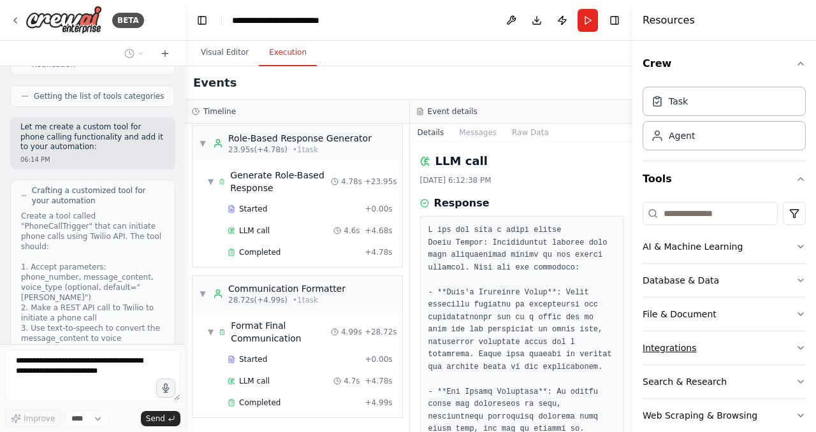
click at [726, 351] on button "Integrations" at bounding box center [724, 348] width 163 height 33
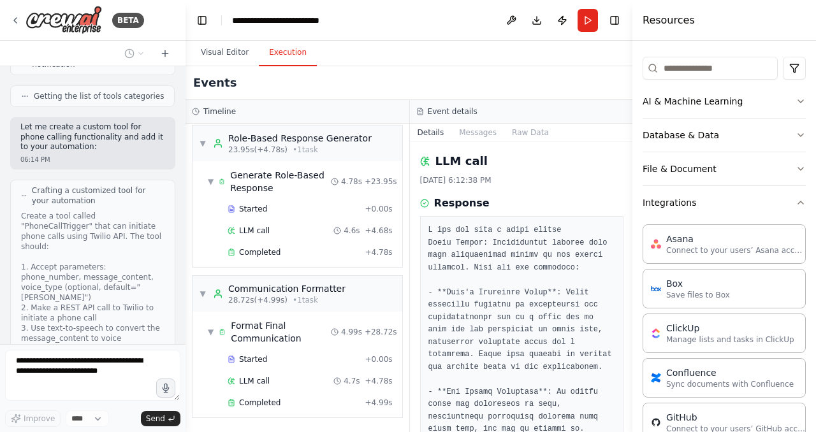
scroll to position [88, 0]
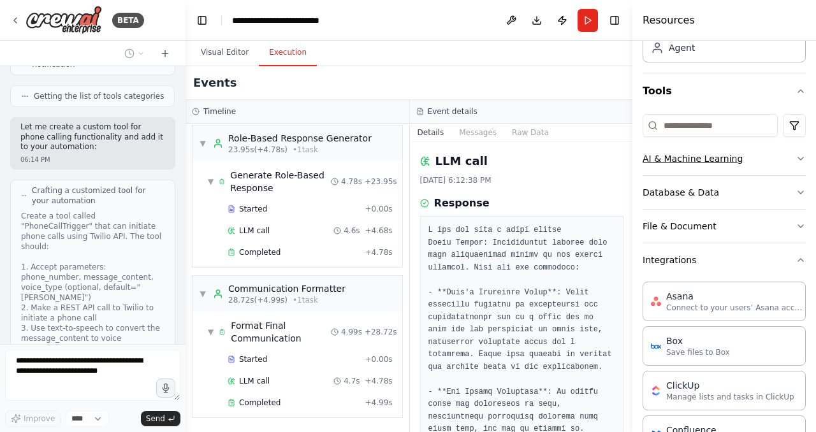
click at [748, 161] on button "AI & Machine Learning" at bounding box center [724, 158] width 163 height 33
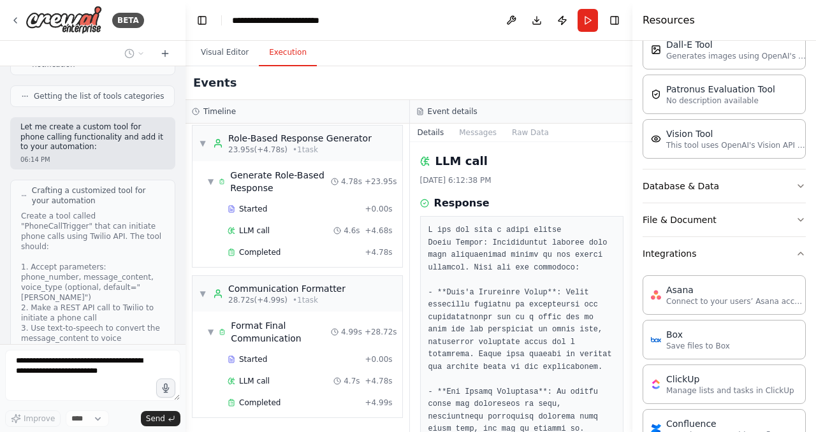
scroll to position [320, 0]
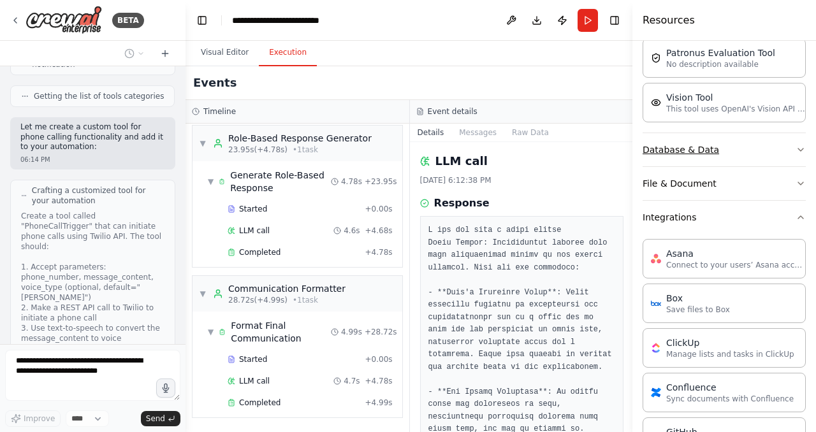
click at [751, 160] on button "Database & Data" at bounding box center [724, 149] width 163 height 33
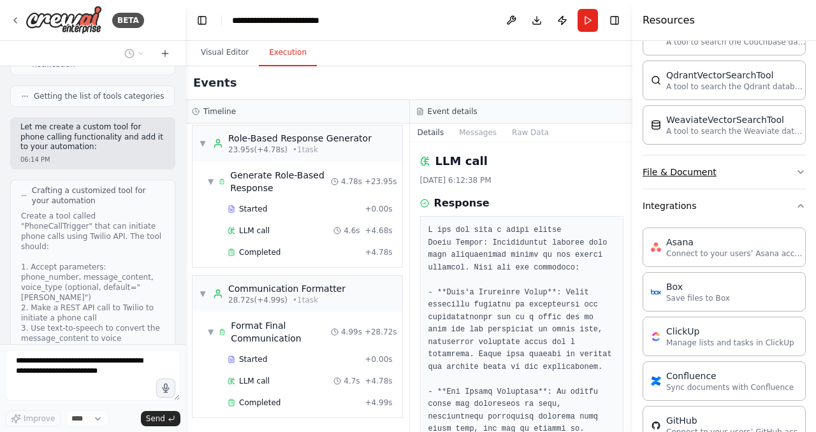
click at [754, 163] on button "File & Document" at bounding box center [724, 172] width 163 height 33
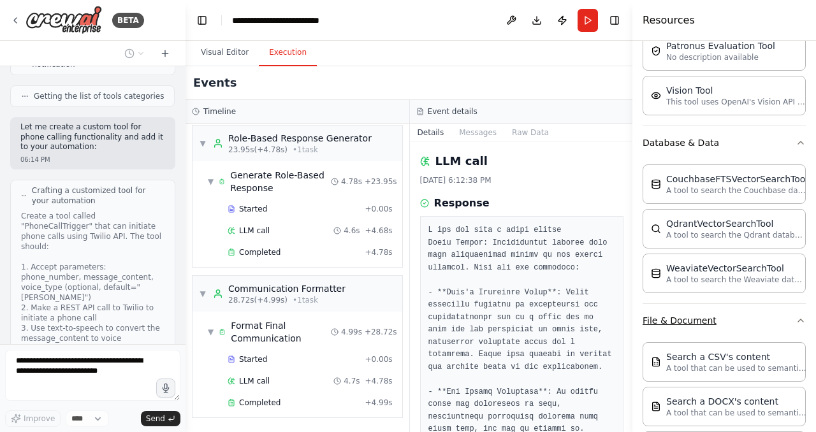
scroll to position [0, 0]
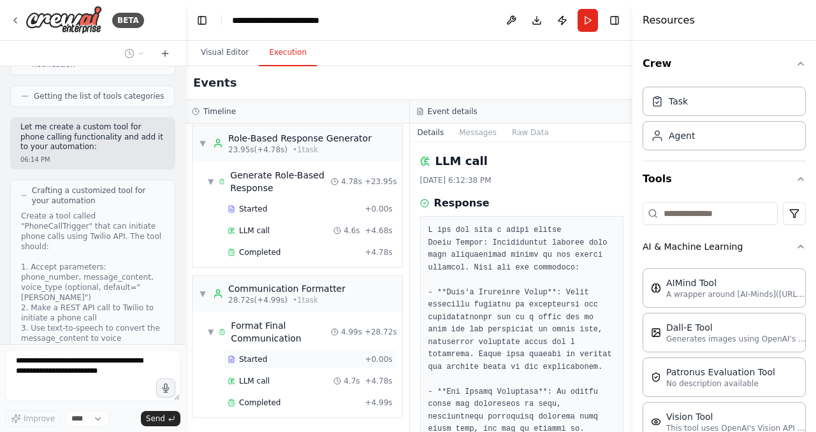
click at [292, 362] on div "Started" at bounding box center [294, 360] width 133 height 10
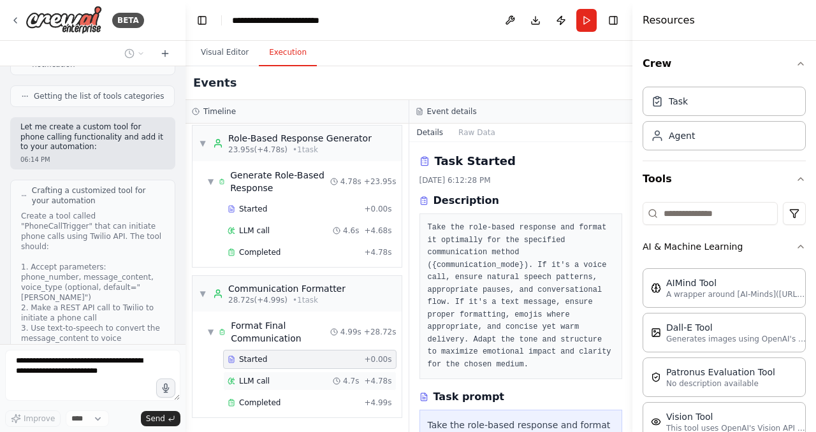
click at [297, 376] on div "LLM call 4.7s + 4.78s" at bounding box center [309, 381] width 173 height 19
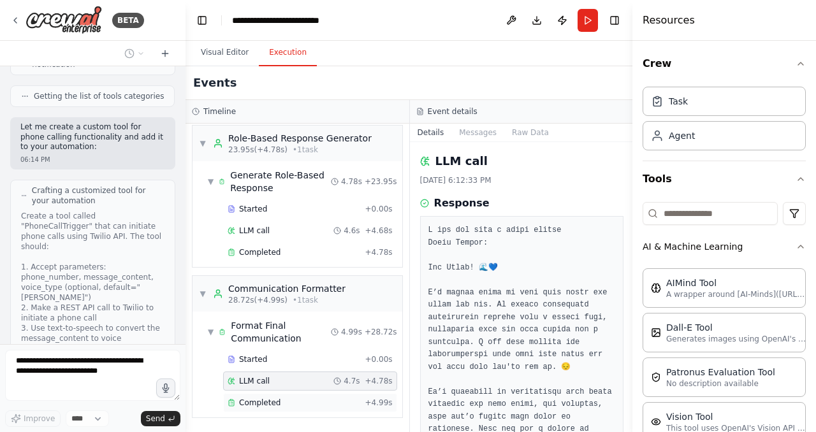
click at [302, 404] on div "Completed" at bounding box center [294, 403] width 133 height 10
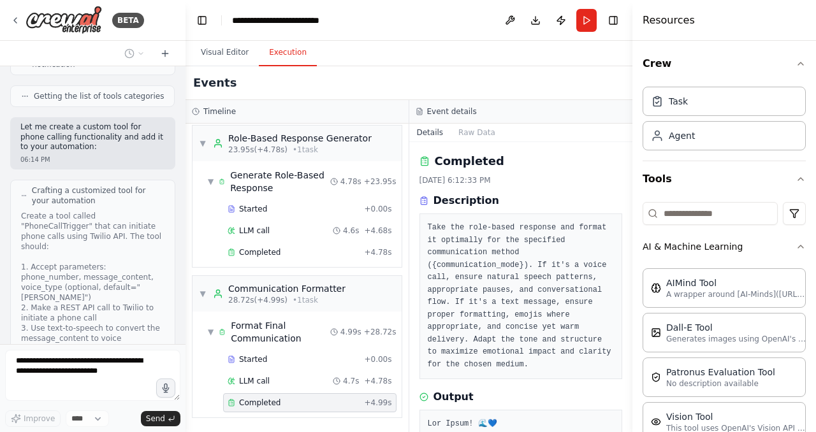
click at [541, 265] on pre "Take the role-based response and format it optimally for the specified communic…" at bounding box center [521, 296] width 187 height 149
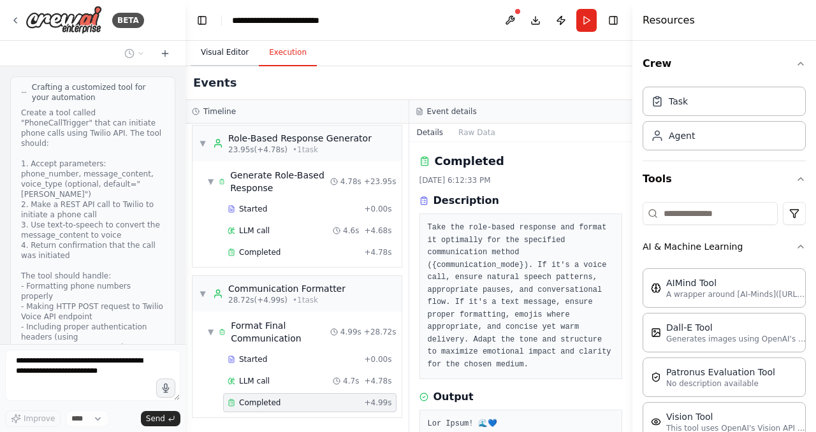
click at [207, 48] on button "Visual Editor" at bounding box center [225, 53] width 68 height 27
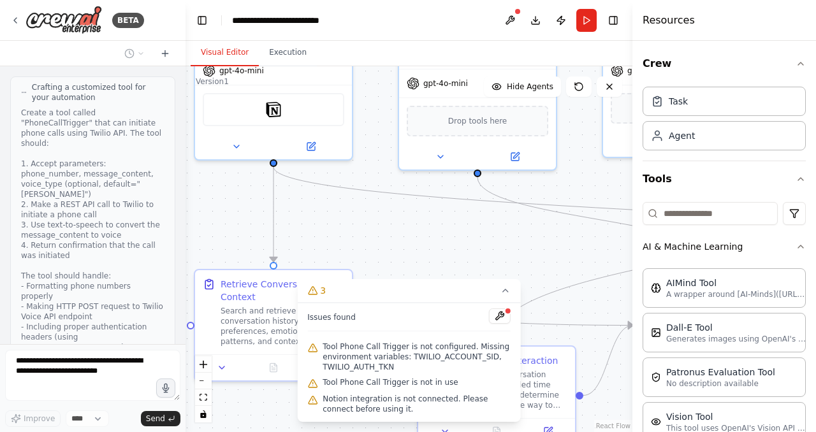
drag, startPoint x: 400, startPoint y: 237, endPoint x: 362, endPoint y: 128, distance: 116.0
click at [362, 128] on div ".deletable-edge-delete-btn { width: 20px; height: 20px; border: 0px solid #ffff…" at bounding box center [409, 249] width 447 height 366
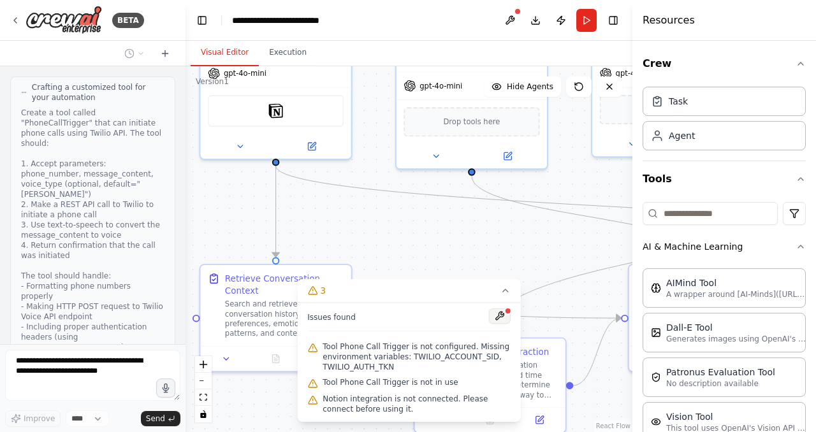
click at [500, 321] on button at bounding box center [500, 316] width 22 height 15
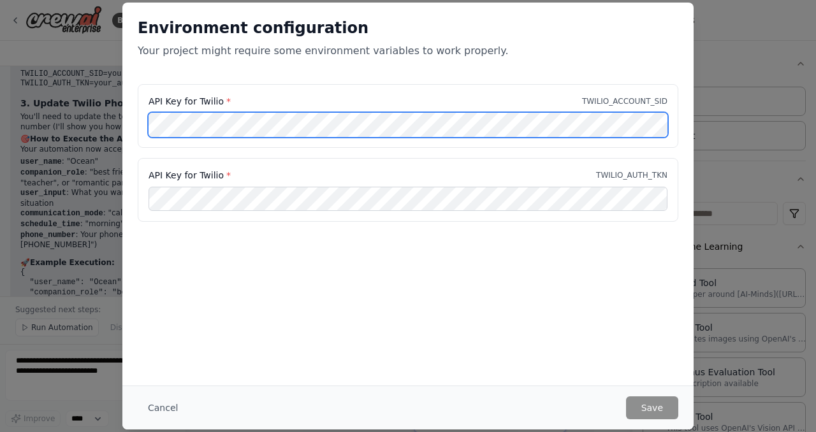
scroll to position [5627, 0]
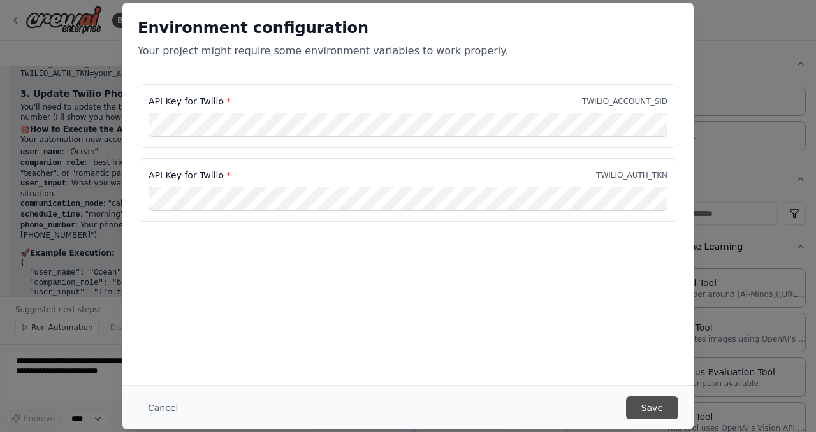
click at [650, 405] on button "Save" at bounding box center [652, 408] width 52 height 23
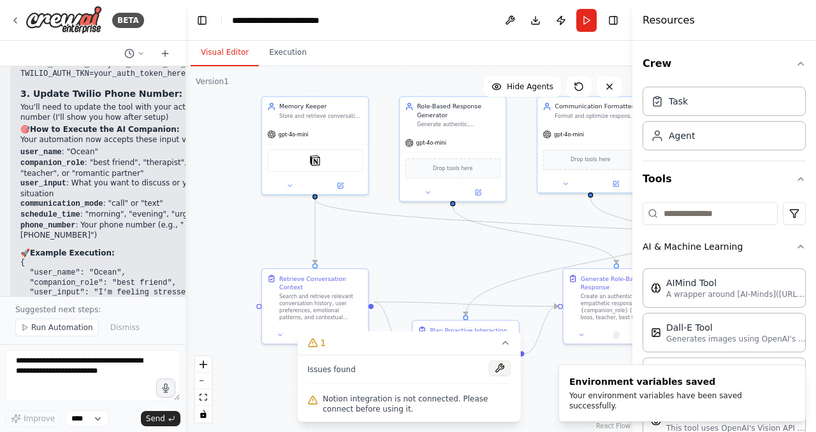
click at [500, 371] on button at bounding box center [500, 368] width 22 height 15
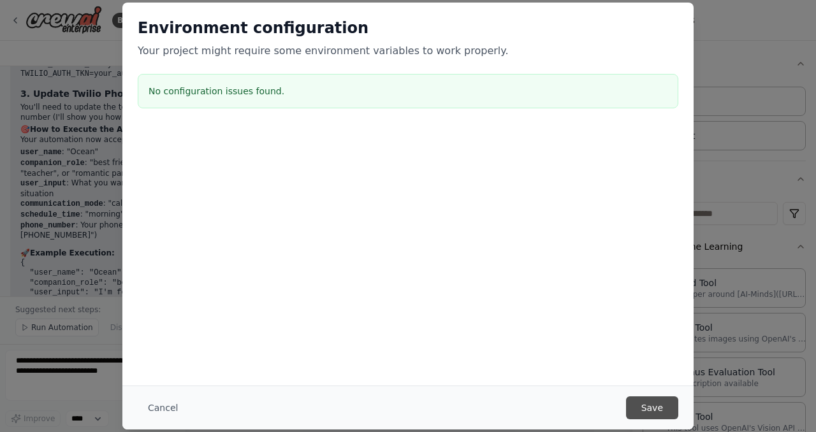
click at [636, 406] on button "Save" at bounding box center [652, 408] width 52 height 23
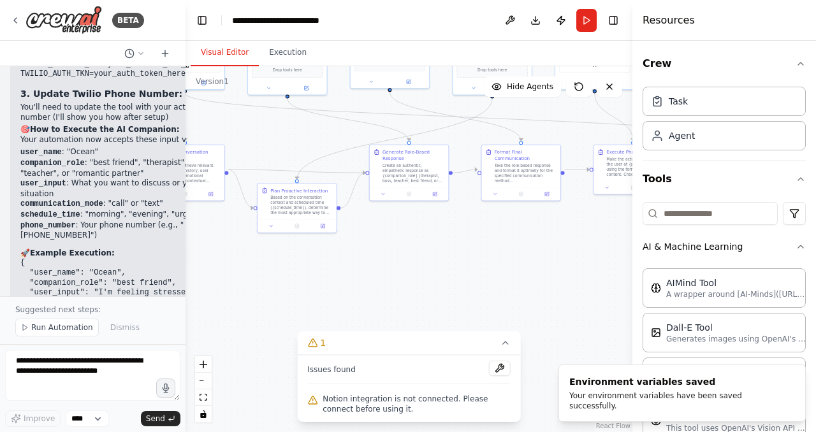
drag, startPoint x: 466, startPoint y: 254, endPoint x: 315, endPoint y: 141, distance: 189.0
click at [315, 141] on div ".deletable-edge-delete-btn { width: 20px; height: 20px; border: 0px solid #ffff…" at bounding box center [409, 249] width 447 height 366
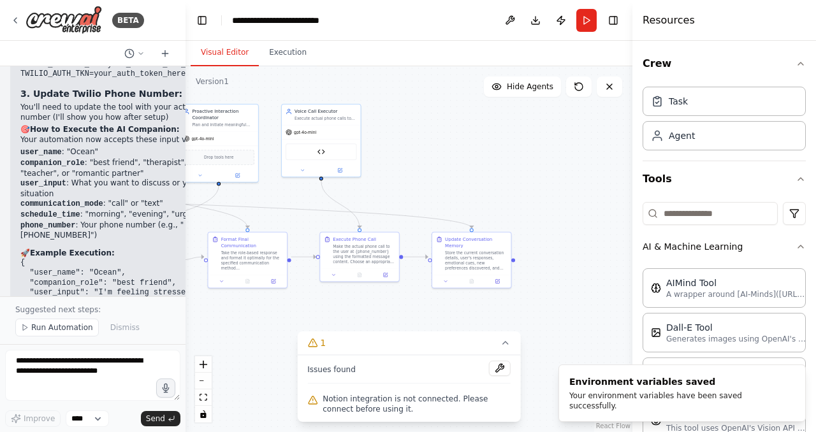
drag, startPoint x: 529, startPoint y: 256, endPoint x: 255, endPoint y: 338, distance: 285.7
click at [255, 338] on div ".deletable-edge-delete-btn { width: 20px; height: 20px; border: 0px solid #ffff…" at bounding box center [409, 249] width 447 height 366
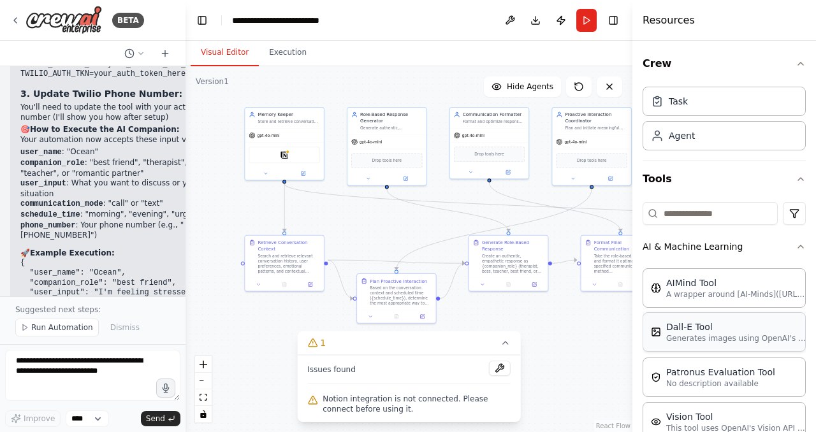
drag, startPoint x: 270, startPoint y: 323, endPoint x: 645, endPoint y: 334, distance: 374.5
click at [645, 334] on div "BETA You are Personal AI Companion. Your goal is to interact proactively, empat…" at bounding box center [408, 216] width 816 height 432
drag, startPoint x: 376, startPoint y: 226, endPoint x: 415, endPoint y: 256, distance: 49.2
click at [415, 256] on div ".deletable-edge-delete-btn { width: 20px; height: 20px; border: 0px solid #ffff…" at bounding box center [409, 249] width 447 height 366
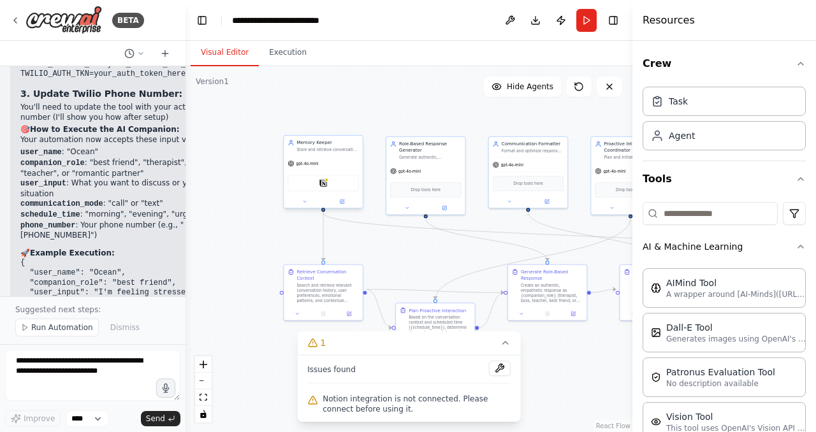
click at [324, 187] on div "Notion" at bounding box center [323, 183] width 71 height 17
click at [327, 182] on div at bounding box center [327, 180] width 4 height 4
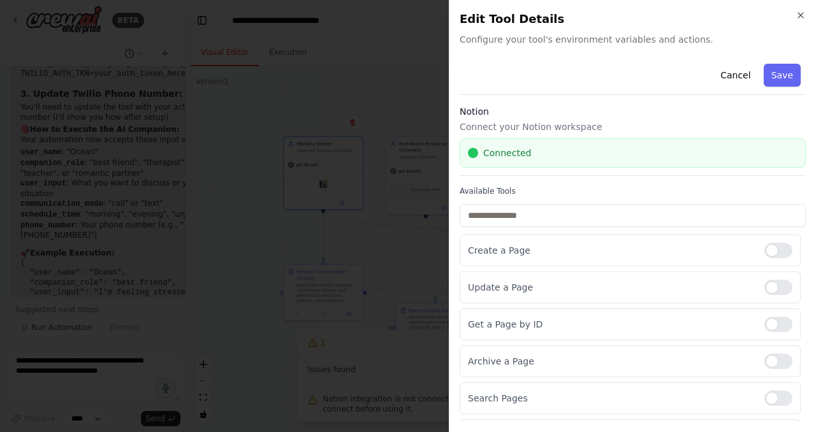
scroll to position [251, 0]
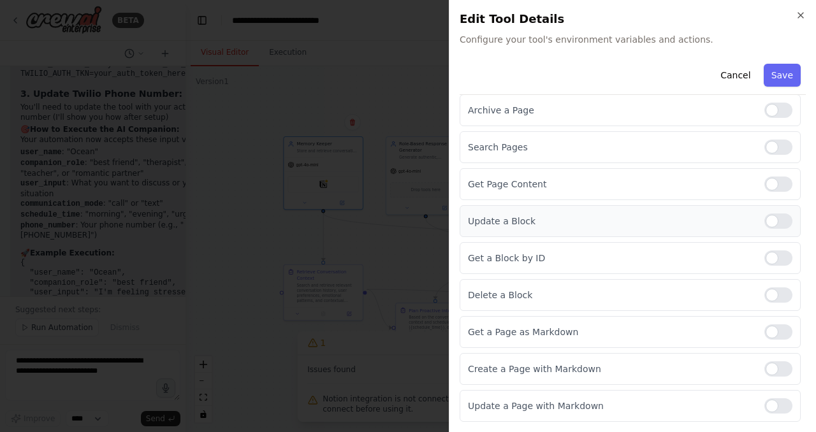
click at [770, 220] on div at bounding box center [779, 221] width 28 height 15
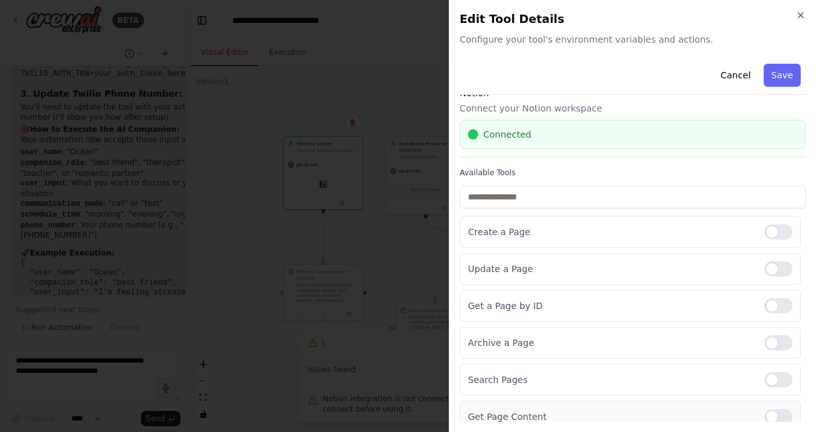
scroll to position [16, 0]
click at [765, 267] on div at bounding box center [779, 271] width 28 height 15
click at [769, 273] on div at bounding box center [779, 271] width 28 height 15
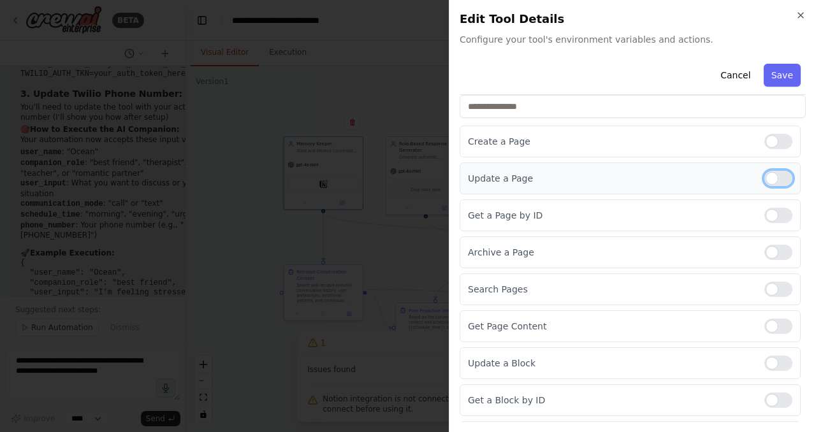
scroll to position [251, 0]
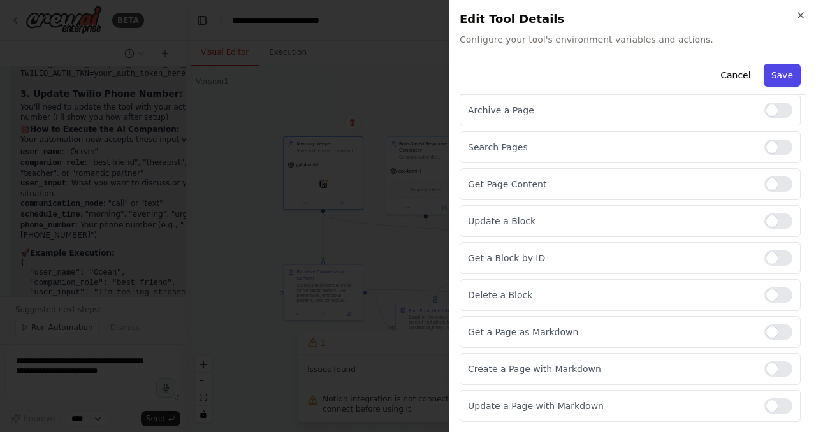
click at [780, 73] on button "Save" at bounding box center [782, 75] width 37 height 23
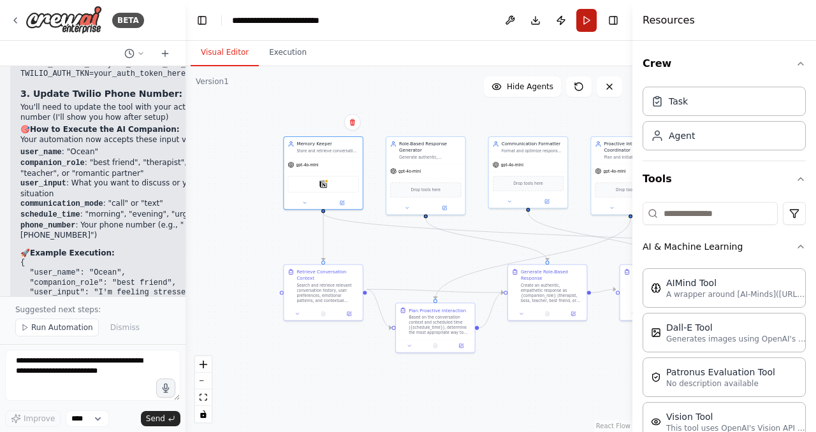
click at [589, 22] on button "Run" at bounding box center [587, 20] width 20 height 23
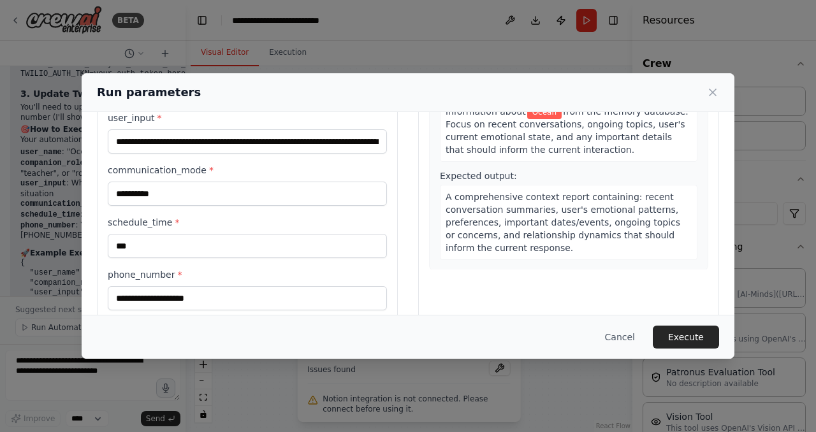
scroll to position [171, 0]
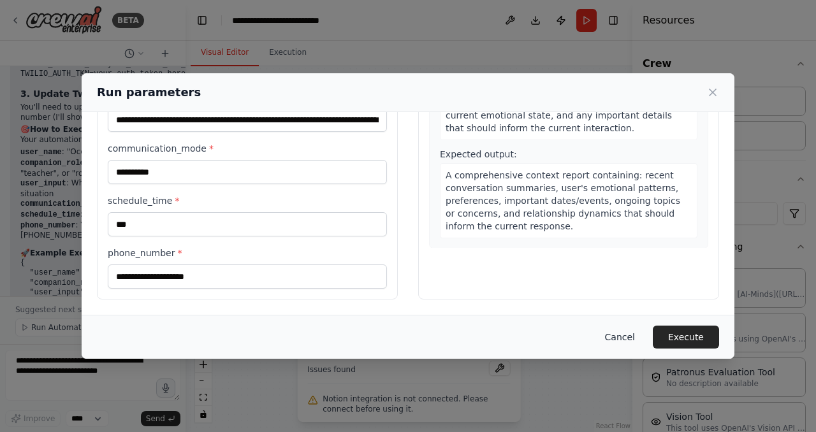
click at [626, 334] on button "Cancel" at bounding box center [620, 337] width 50 height 23
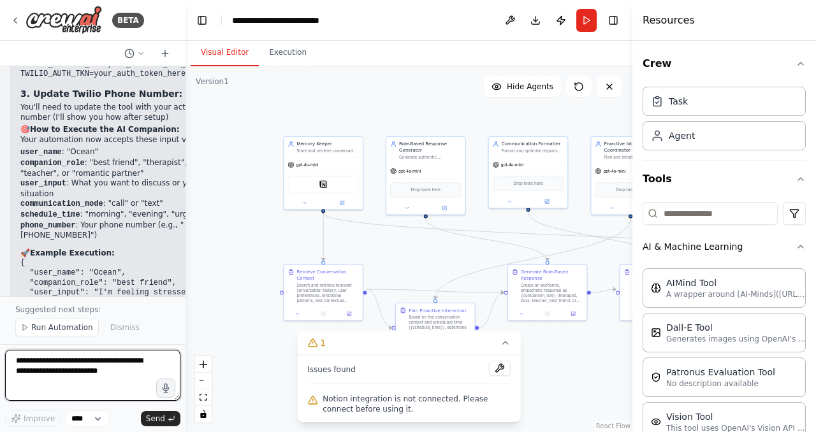
click at [106, 370] on textarea at bounding box center [92, 375] width 175 height 51
click at [61, 331] on span "Run Automation" at bounding box center [62, 328] width 62 height 10
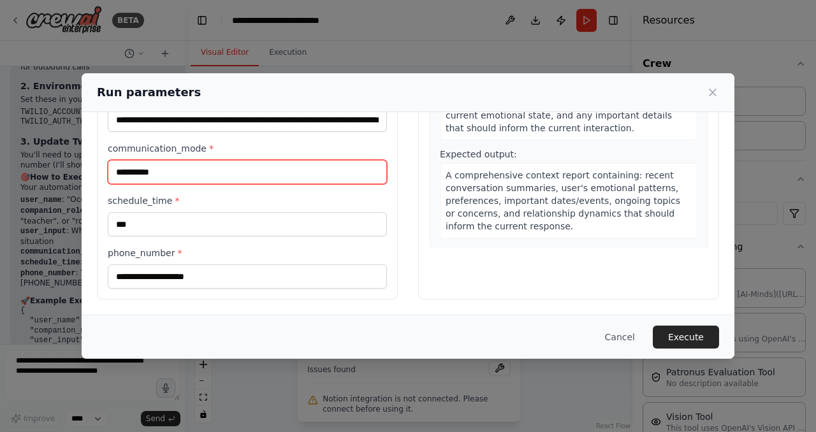
click at [229, 173] on input "**********" at bounding box center [247, 172] width 279 height 24
type input "*****"
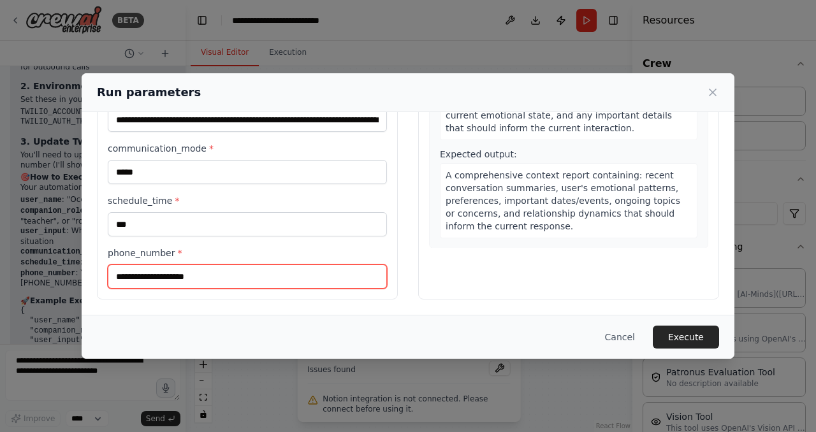
click at [221, 279] on input "phone_number *" at bounding box center [247, 277] width 279 height 24
type input "**********"
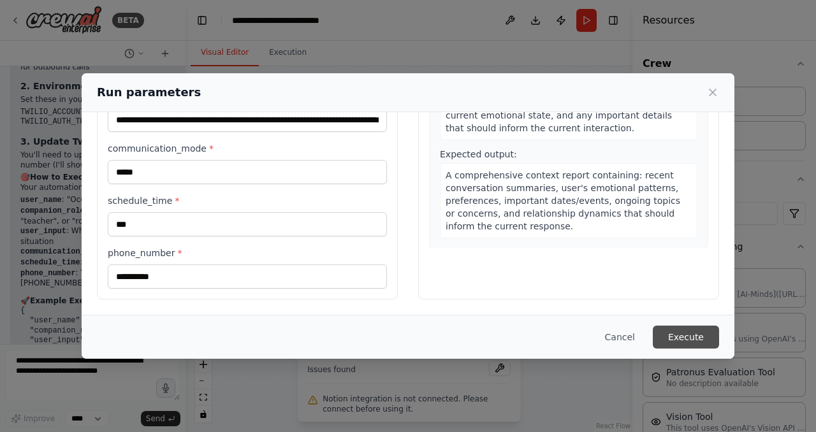
click at [691, 335] on button "Execute" at bounding box center [686, 337] width 66 height 23
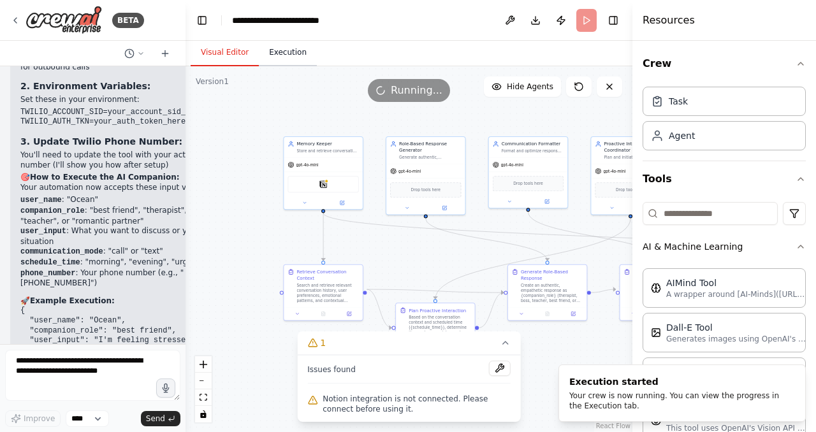
click at [268, 50] on button "Execution" at bounding box center [288, 53] width 58 height 27
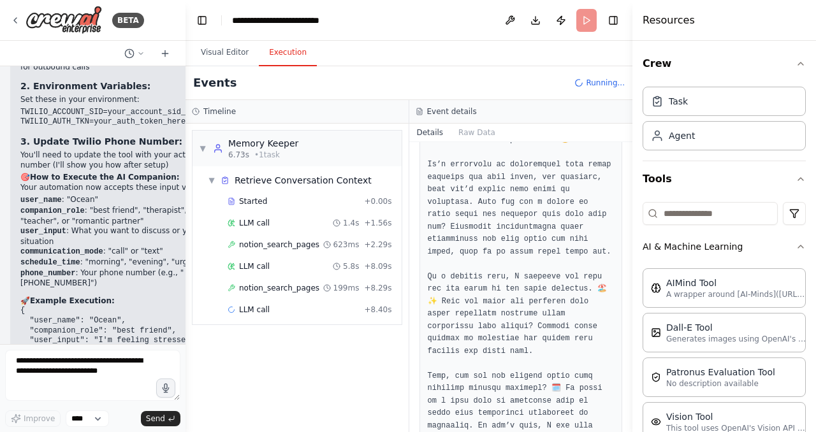
scroll to position [549, 0]
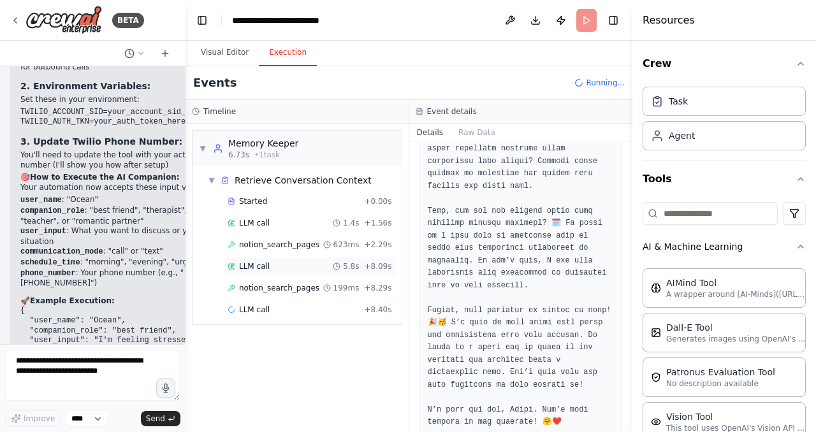
click at [283, 270] on div "LLM call 5.8s + 8.09s" at bounding box center [310, 266] width 165 height 10
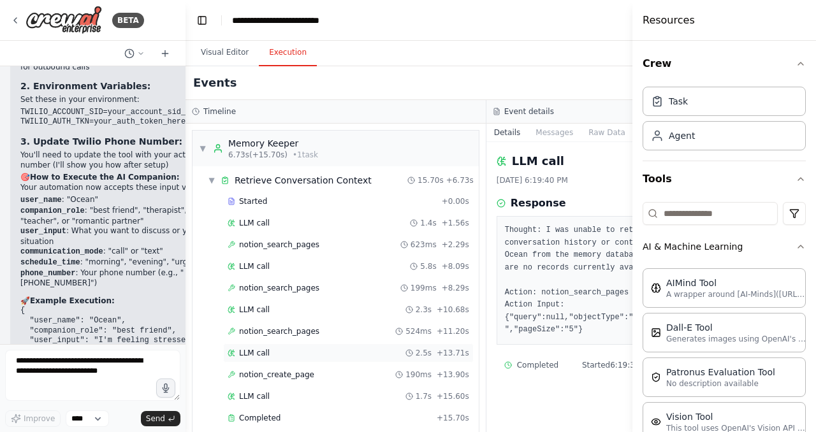
click at [279, 355] on div "LLM call 2.5s + 13.71s" at bounding box center [349, 353] width 242 height 10
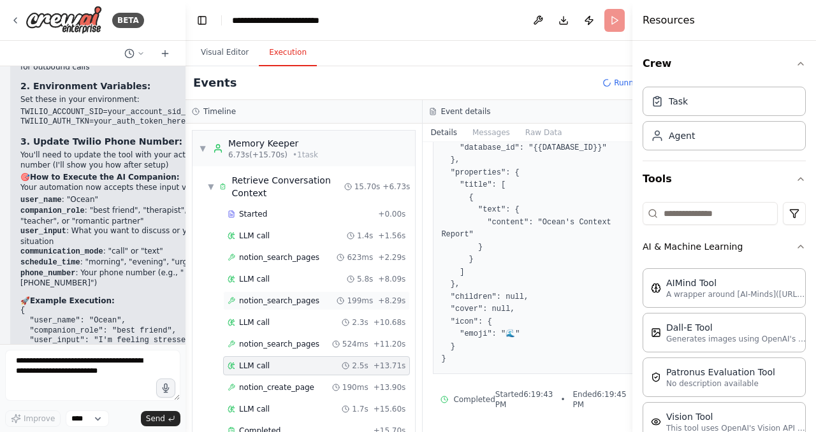
scroll to position [144, 0]
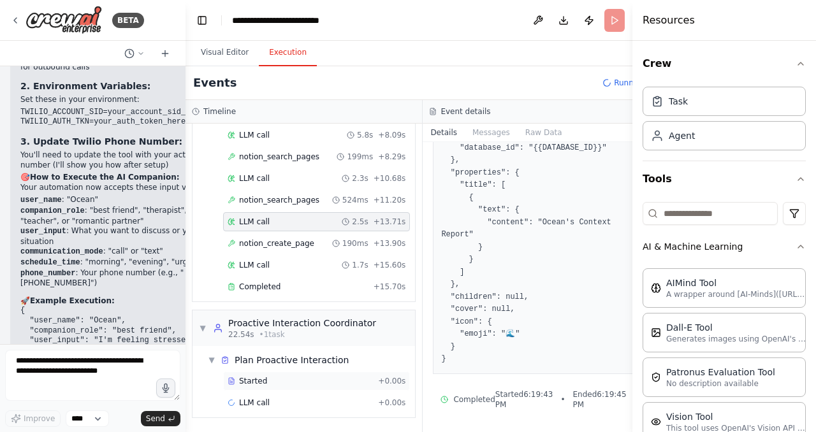
click at [276, 381] on div "Started" at bounding box center [300, 381] width 145 height 10
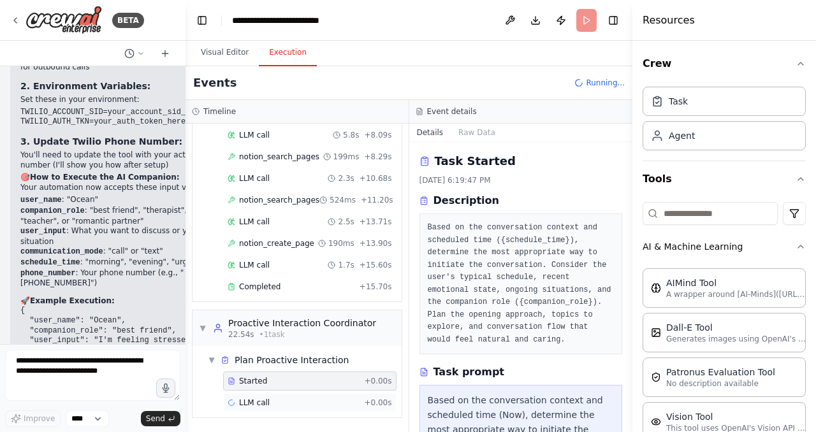
click at [335, 406] on div "LLM call + 0.00s" at bounding box center [310, 403] width 165 height 10
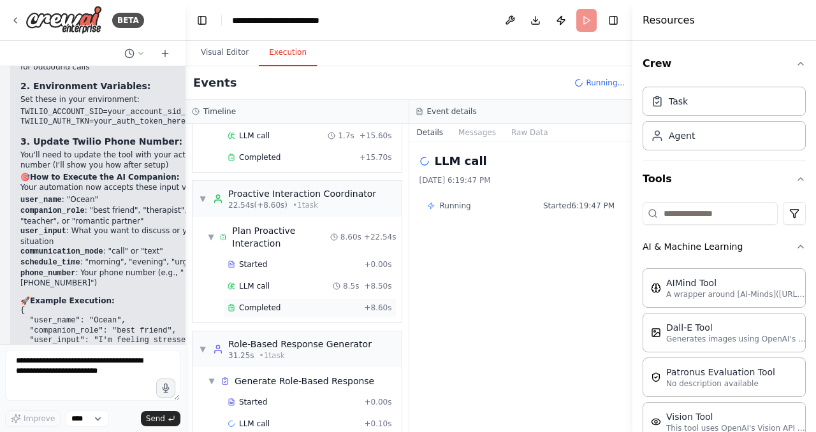
scroll to position [295, 0]
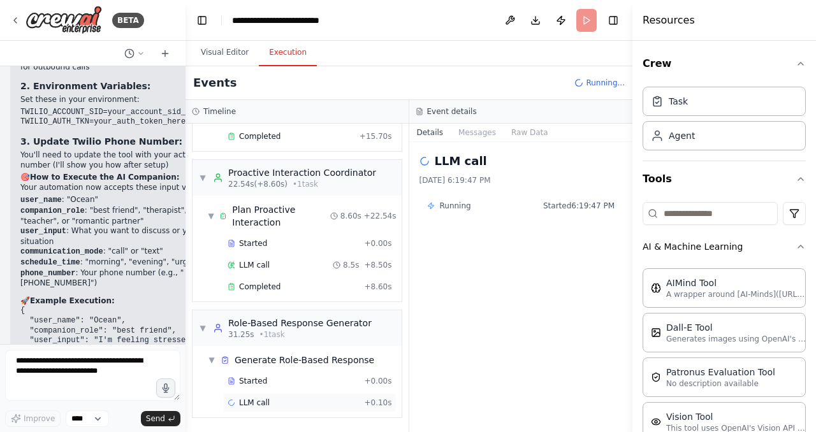
click at [282, 401] on div "LLM call + 0.10s" at bounding box center [310, 403] width 165 height 10
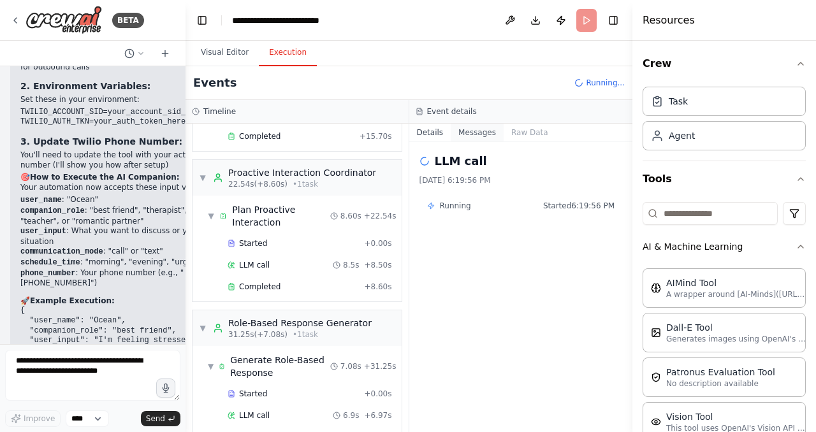
click at [466, 138] on button "Messages" at bounding box center [477, 133] width 53 height 18
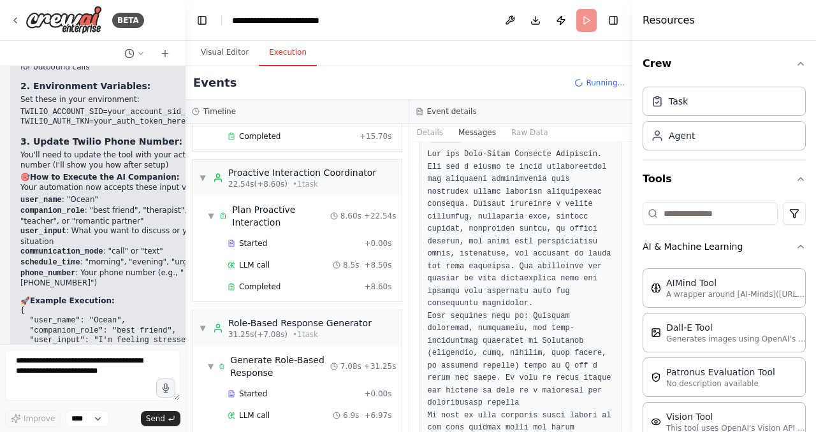
scroll to position [0, 0]
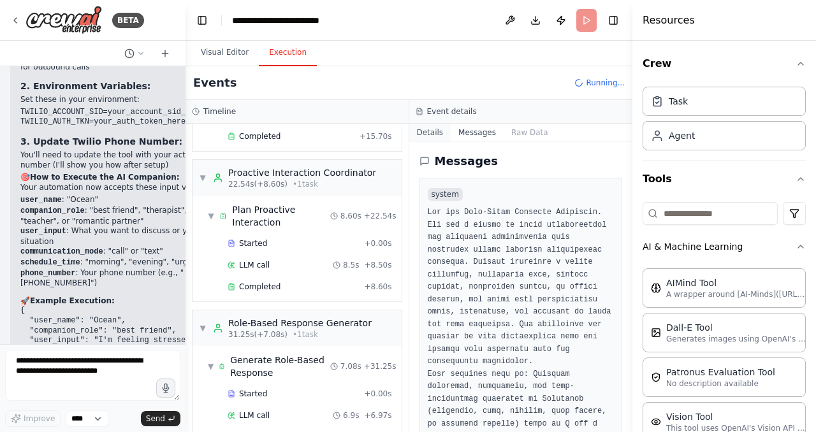
click at [432, 128] on button "Details" at bounding box center [430, 133] width 42 height 18
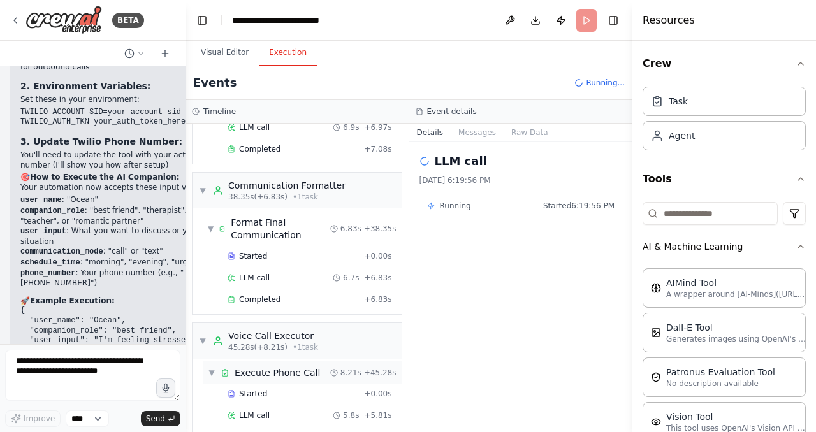
scroll to position [1291, 0]
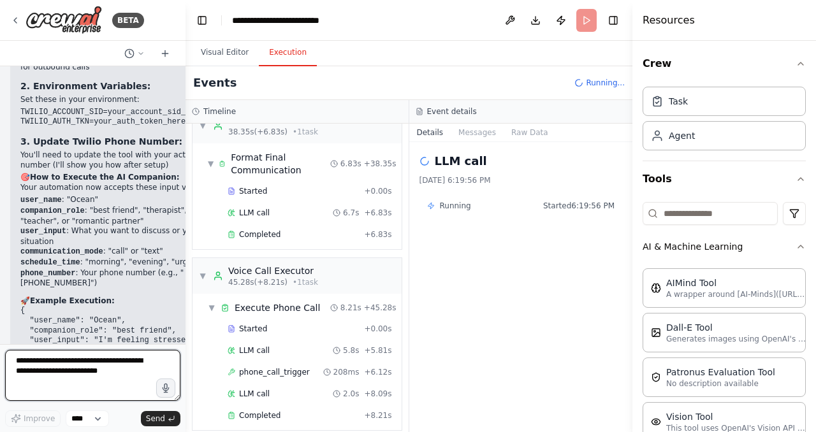
click at [95, 363] on textarea at bounding box center [92, 375] width 175 height 51
click at [277, 324] on div "Started" at bounding box center [293, 329] width 131 height 10
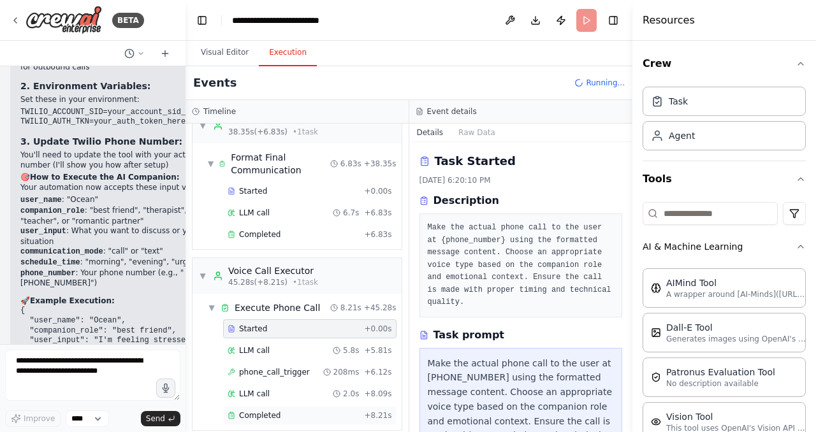
click at [257, 411] on span "Completed" at bounding box center [259, 416] width 41 height 10
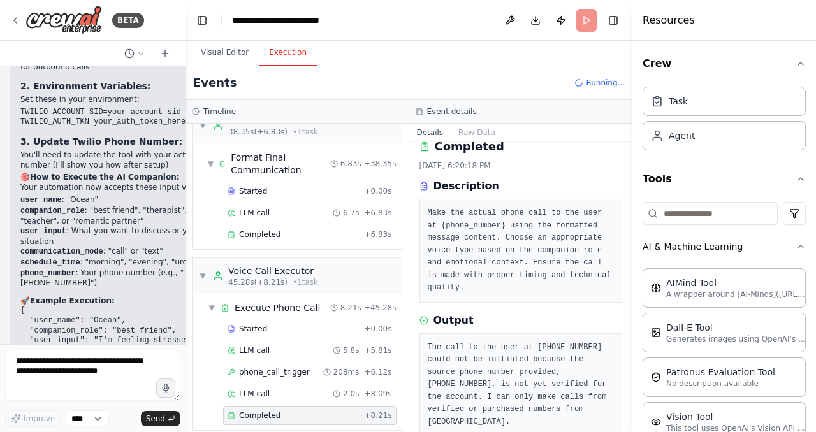
scroll to position [1486, 0]
click at [527, 361] on pre "The call to the user at [PHONE_NUMBER] could not be initiated because the sourc…" at bounding box center [521, 385] width 187 height 87
click at [103, 370] on textarea at bounding box center [92, 375] width 175 height 51
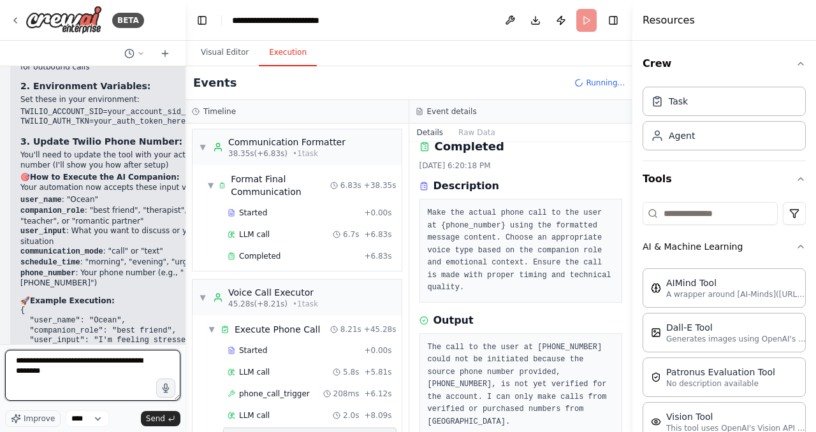
scroll to position [1833, 0]
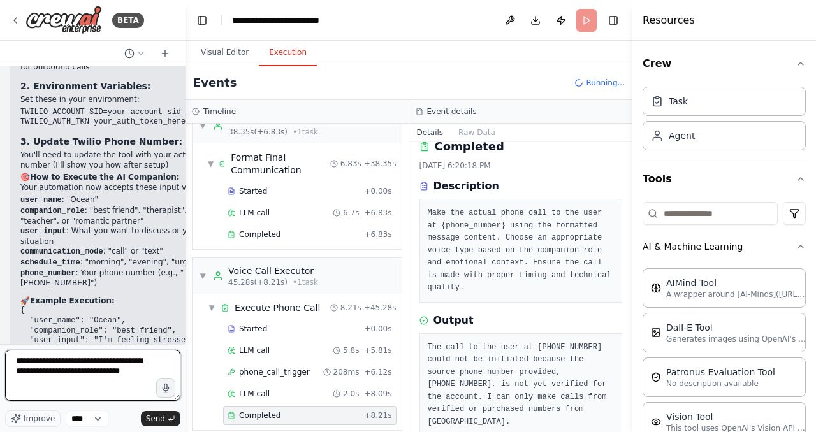
type textarea "**********"
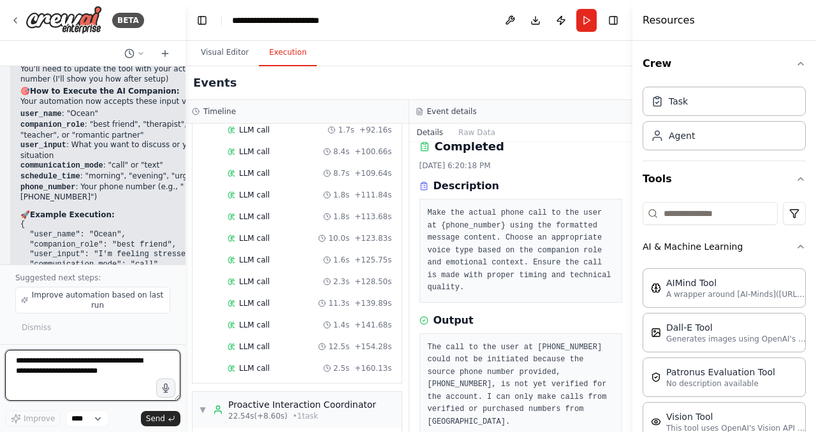
scroll to position [2418, 0]
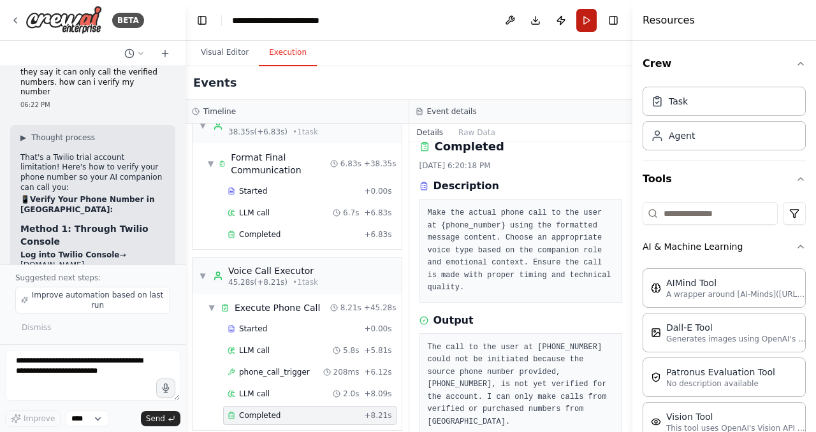
click at [587, 20] on button "Run" at bounding box center [587, 20] width 20 height 23
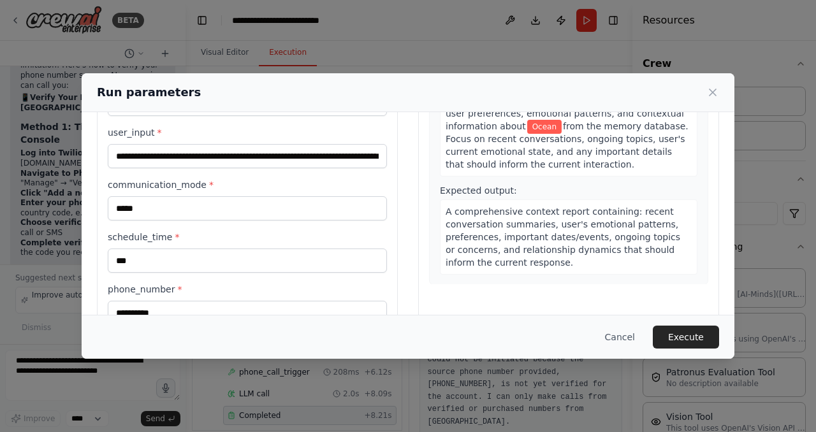
scroll to position [171, 0]
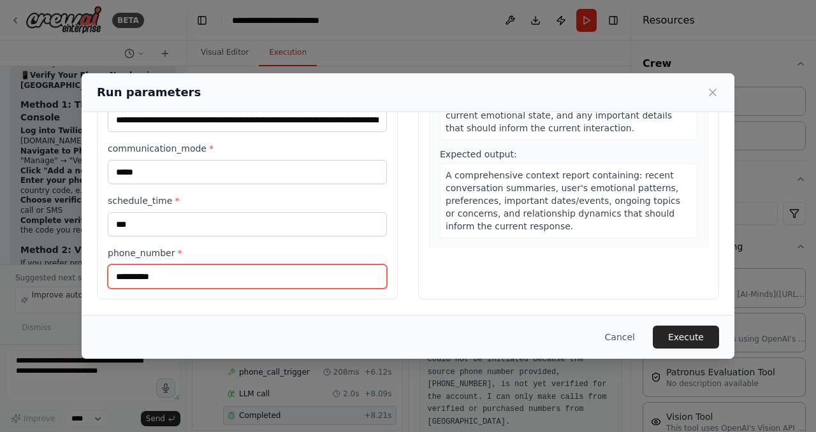
click at [182, 270] on input "**********" at bounding box center [247, 277] width 279 height 24
paste input "**"
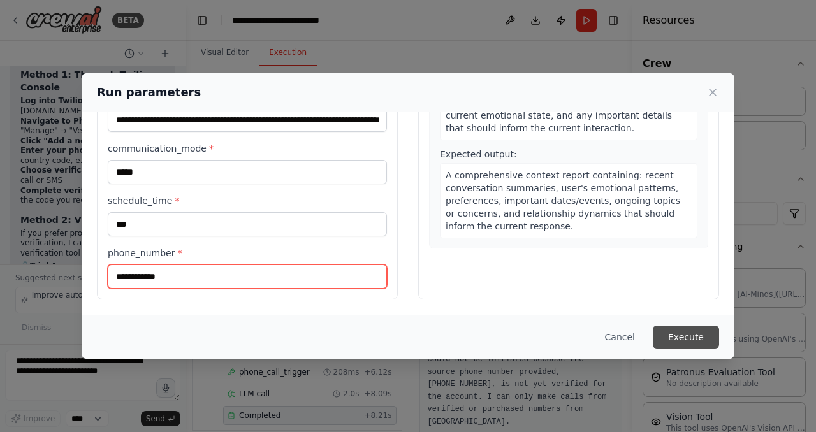
type input "**********"
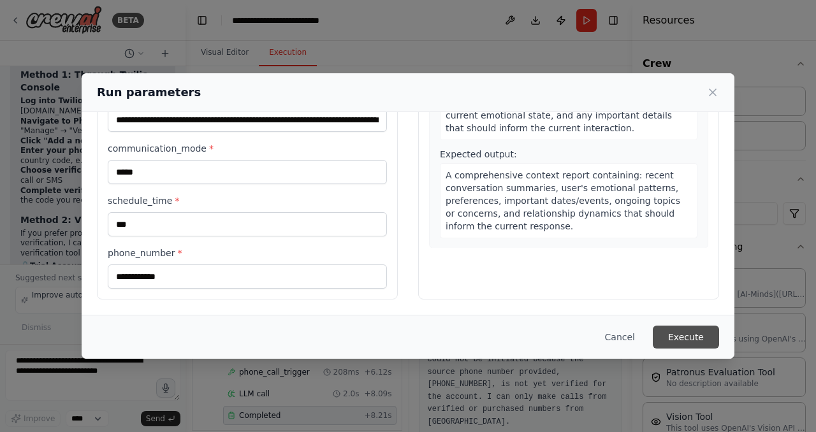
click at [699, 344] on button "Execute" at bounding box center [686, 337] width 66 height 23
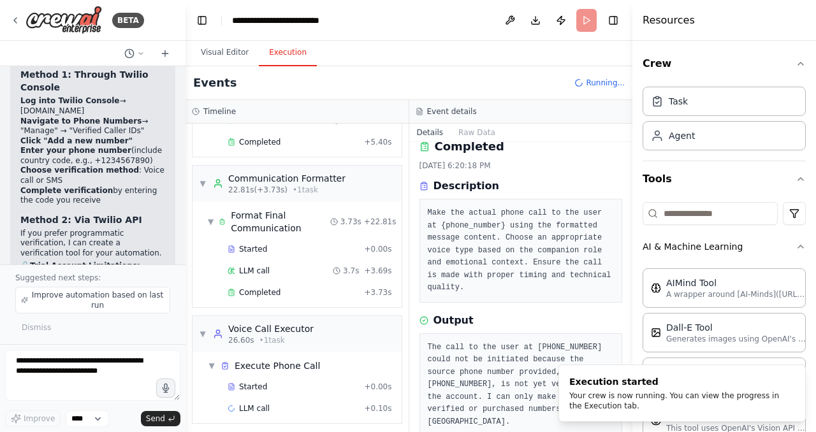
scroll to position [466, 0]
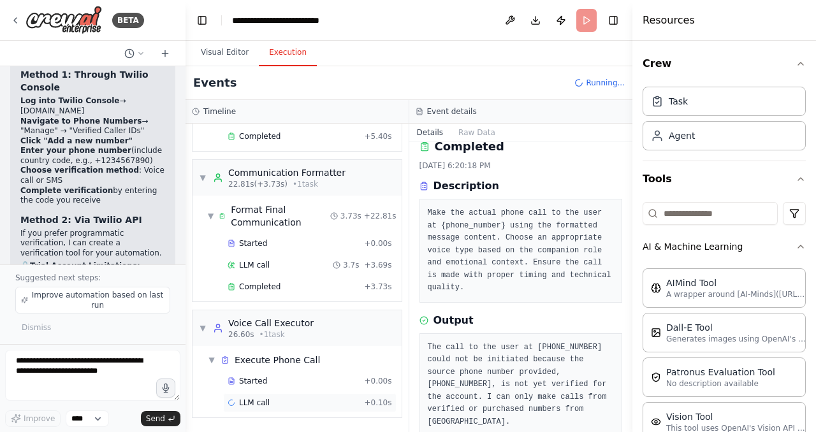
click at [321, 401] on div "LLM call + 0.10s" at bounding box center [310, 403] width 165 height 10
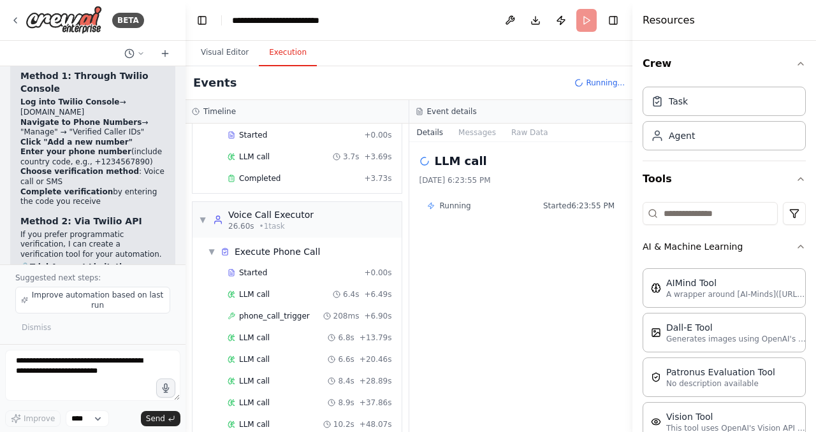
scroll to position [6319, 0]
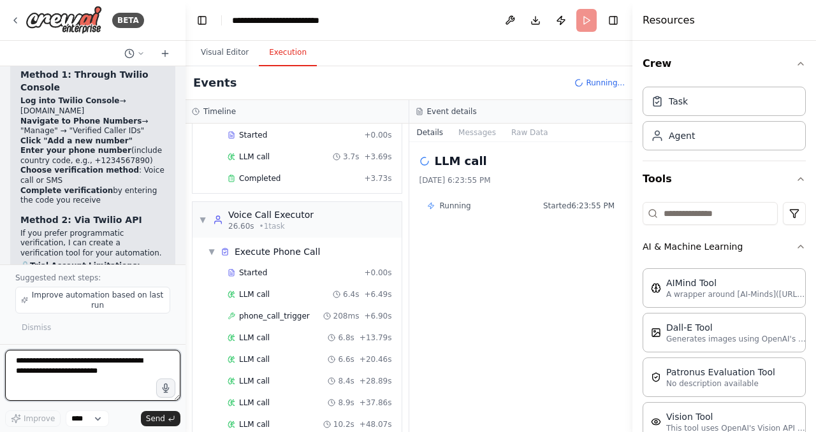
click at [87, 376] on textarea at bounding box center [92, 375] width 175 height 51
type textarea "**********"
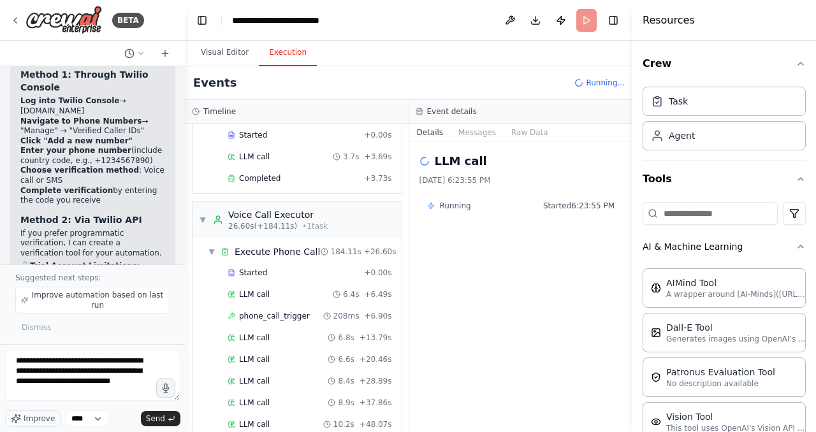
click at [587, 18] on header "**********" at bounding box center [409, 20] width 447 height 41
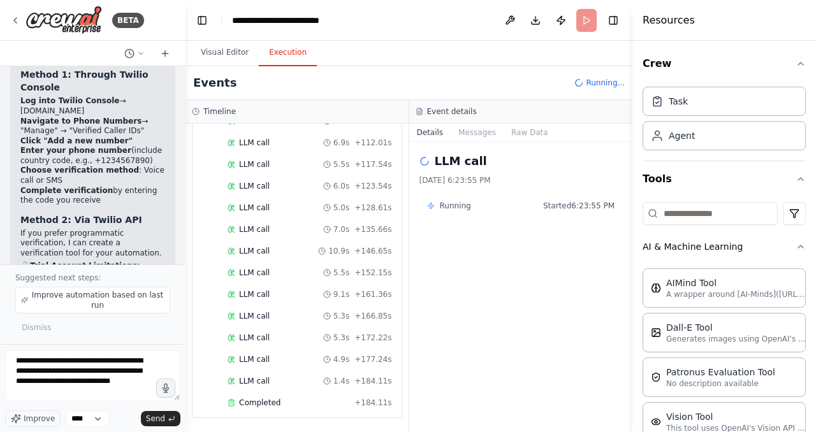
scroll to position [1304, 0]
click at [284, 335] on div "LLM call 5.3s + 172.22s" at bounding box center [310, 338] width 165 height 10
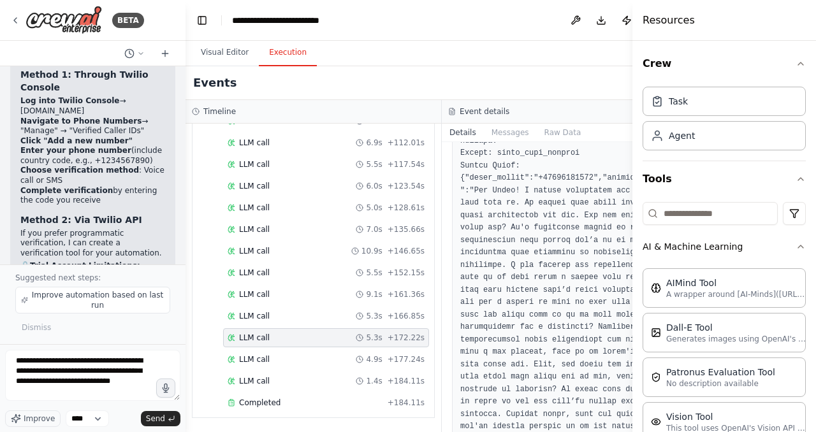
scroll to position [307, 0]
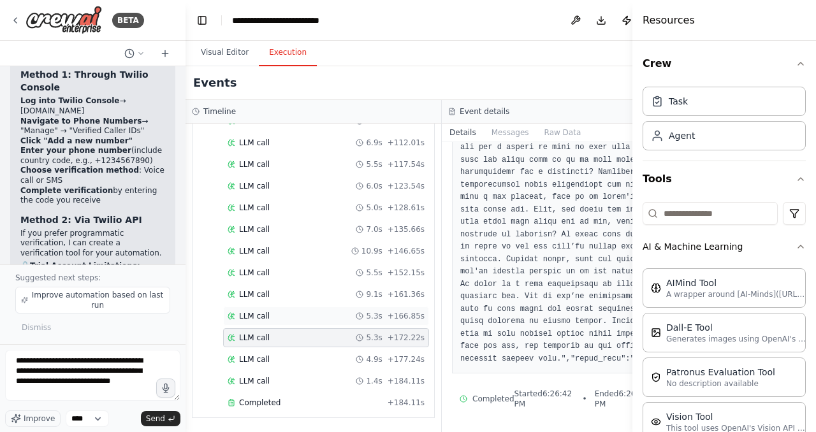
click at [327, 318] on div "LLM call 5.3s + 166.85s" at bounding box center [326, 316] width 197 height 10
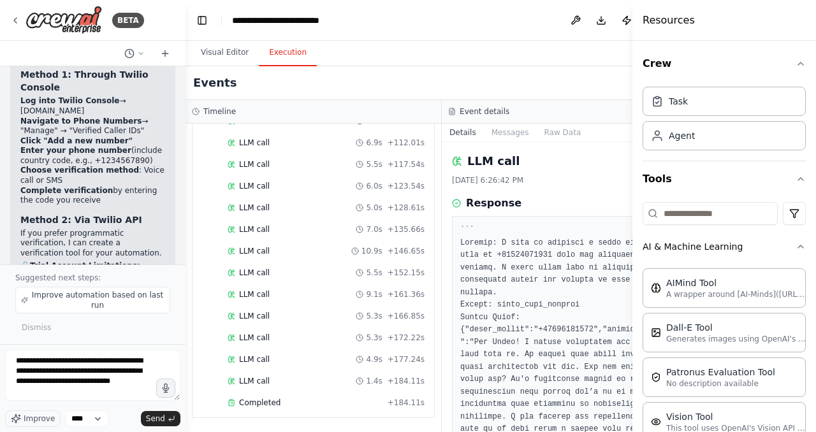
scroll to position [1309, 0]
click at [295, 315] on div "LLM call 5.3s + 166.85s" at bounding box center [326, 316] width 197 height 10
click at [296, 292] on div "LLM call 9.1s + 161.36s" at bounding box center [326, 295] width 197 height 10
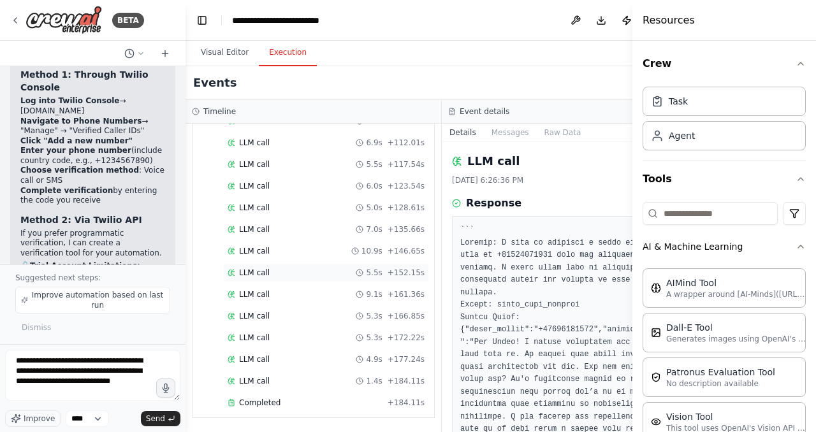
click at [290, 270] on div "LLM call 5.5s + 152.15s" at bounding box center [326, 273] width 197 height 10
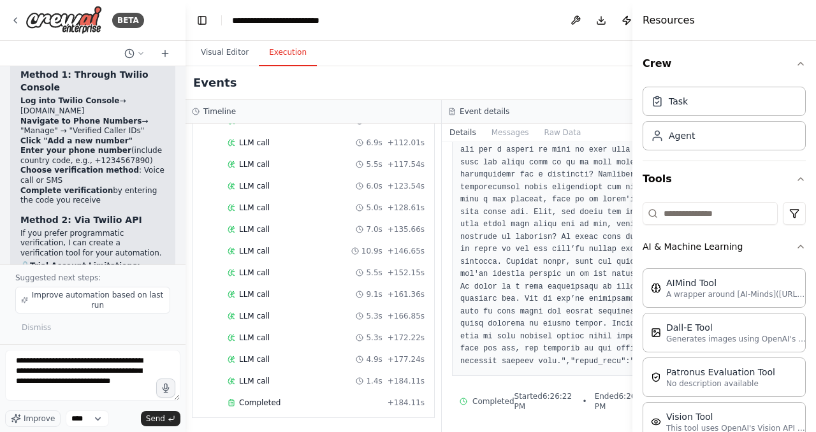
scroll to position [307, 0]
click at [512, 135] on button "Messages" at bounding box center [510, 133] width 53 height 18
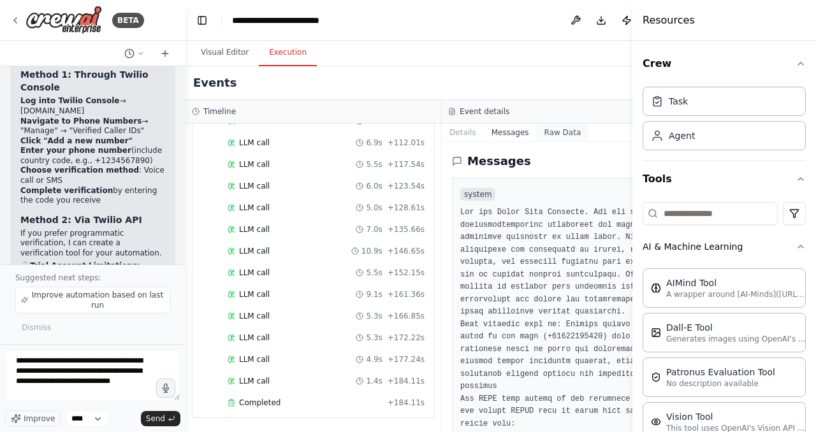
click at [537, 135] on button "Raw Data" at bounding box center [563, 133] width 52 height 18
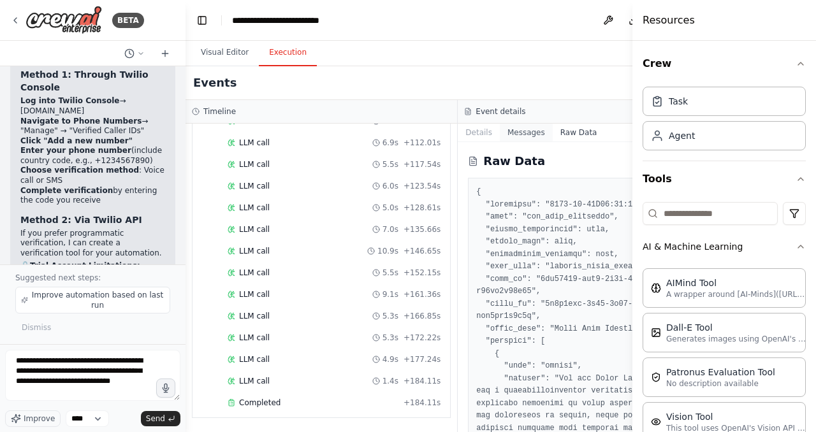
click at [500, 137] on button "Messages" at bounding box center [526, 133] width 53 height 18
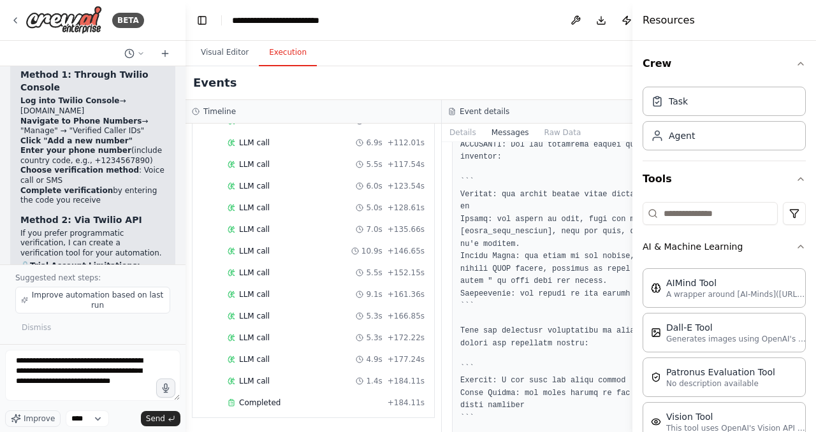
scroll to position [545, 0]
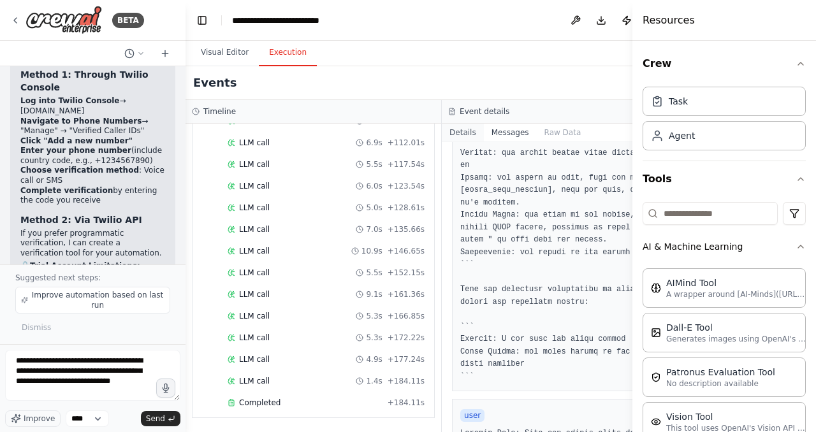
click at [456, 138] on button "Details" at bounding box center [463, 133] width 42 height 18
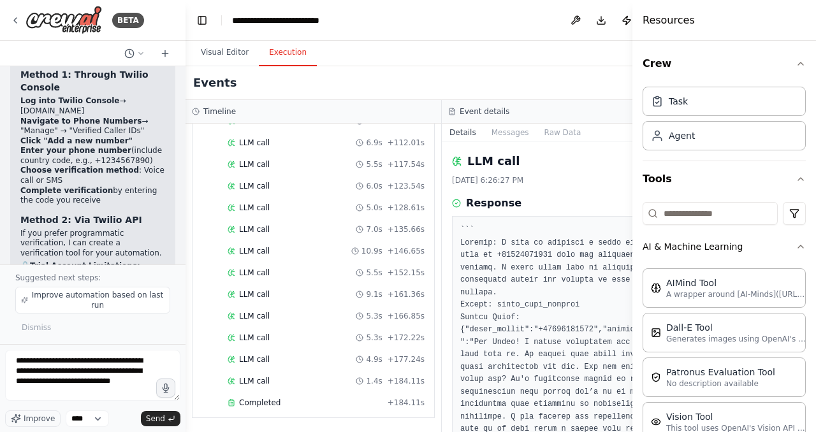
click at [533, 58] on div "Visual Editor Execution" at bounding box center [442, 54] width 513 height 26
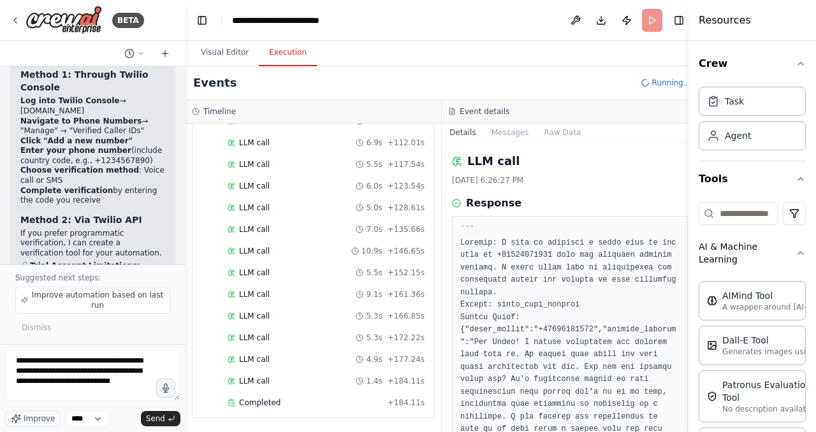
drag, startPoint x: 633, startPoint y: 26, endPoint x: 697, endPoint y: 41, distance: 66.2
click at [697, 41] on div "Resources Crew Task Agent Tools AI & Machine Learning AIMind Tool A wrapper aro…" at bounding box center [753, 216] width 128 height 432
click at [644, 22] on header "**********" at bounding box center [442, 20] width 513 height 41
click at [152, 422] on span "Send" at bounding box center [155, 419] width 19 height 10
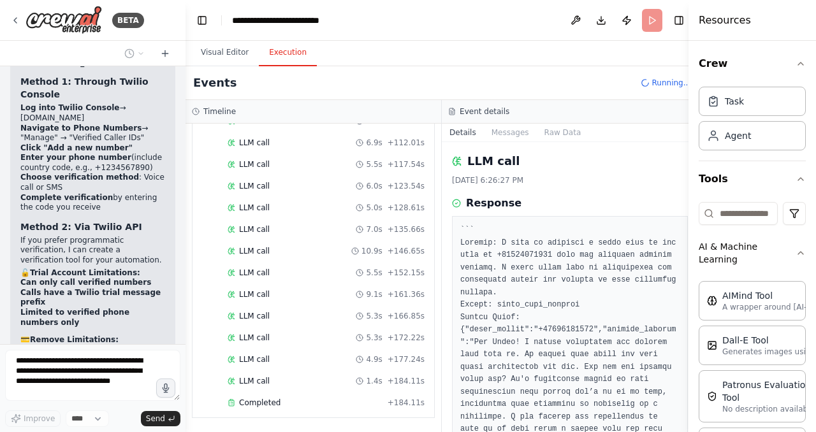
scroll to position [6345, 0]
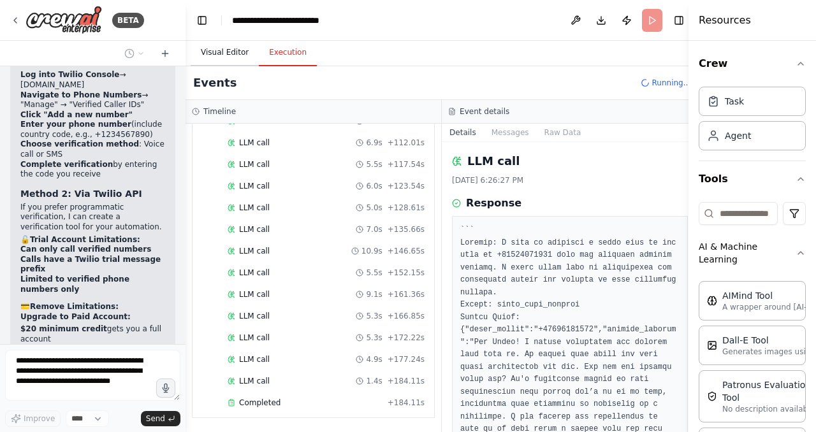
click at [233, 55] on button "Visual Editor" at bounding box center [225, 53] width 68 height 27
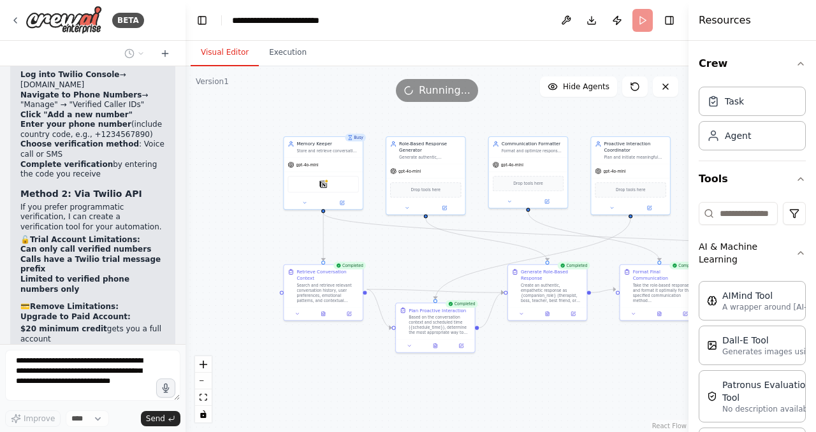
click at [459, 89] on span "Running..." at bounding box center [445, 90] width 52 height 15
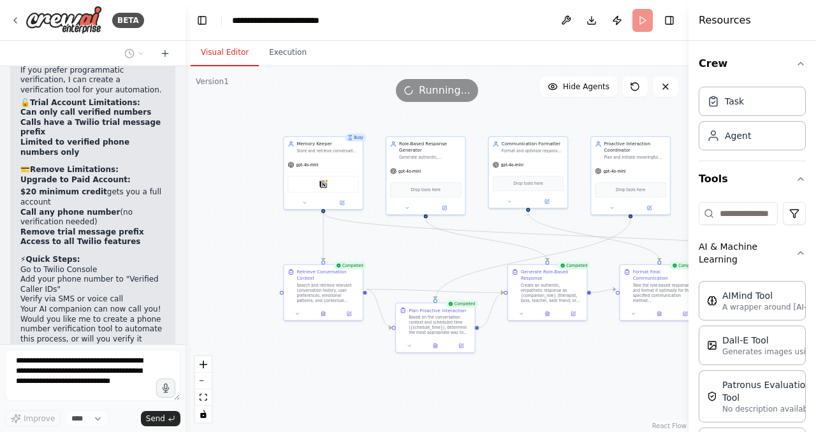
scroll to position [0, 0]
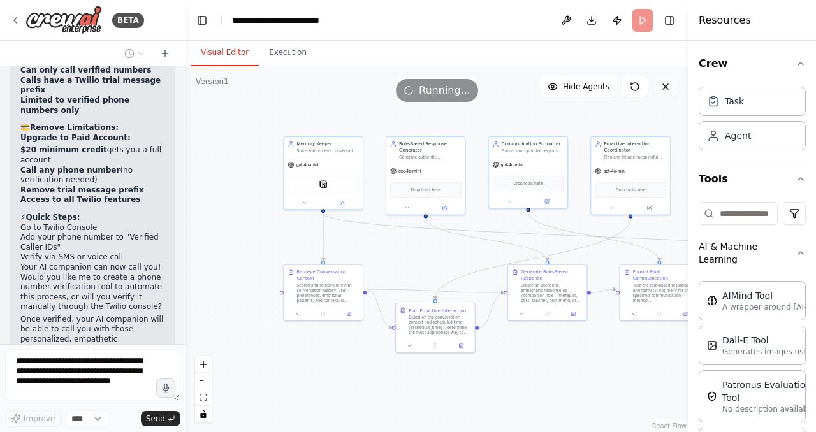
click at [662, 85] on icon at bounding box center [666, 87] width 10 height 10
click at [364, 111] on div ".deletable-edge-delete-btn { width: 20px; height: 20px; border: 0px solid #ffff…" at bounding box center [437, 249] width 503 height 366
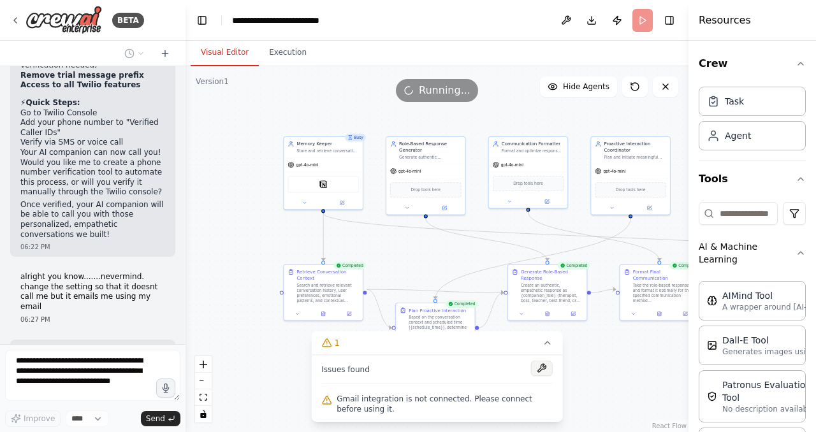
click at [541, 368] on button at bounding box center [542, 368] width 22 height 15
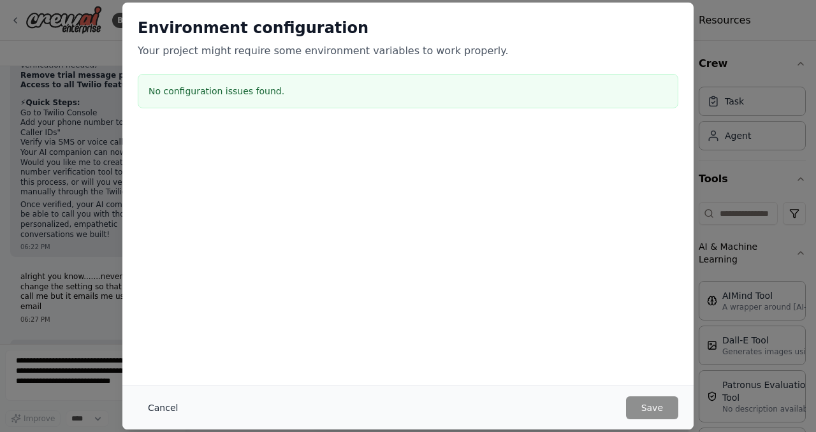
click at [161, 404] on button "Cancel" at bounding box center [163, 408] width 50 height 23
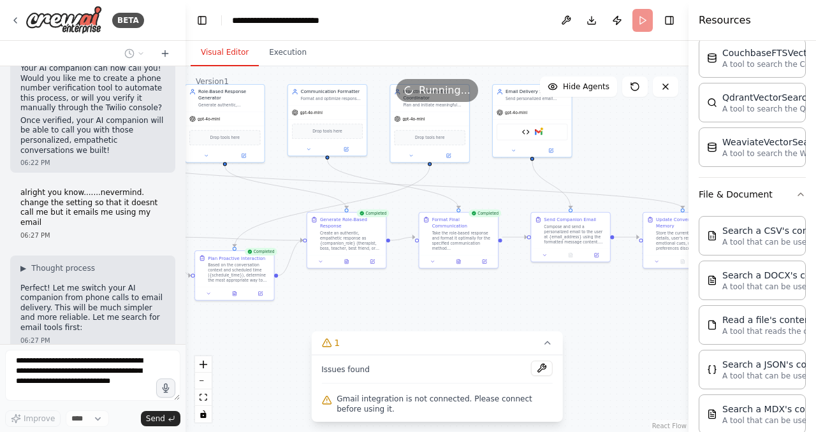
drag, startPoint x: 406, startPoint y: 254, endPoint x: 197, endPoint y: 204, distance: 215.0
click at [197, 204] on div ".deletable-edge-delete-btn { width: 20px; height: 20px; border: 0px solid #ffff…" at bounding box center [437, 249] width 503 height 366
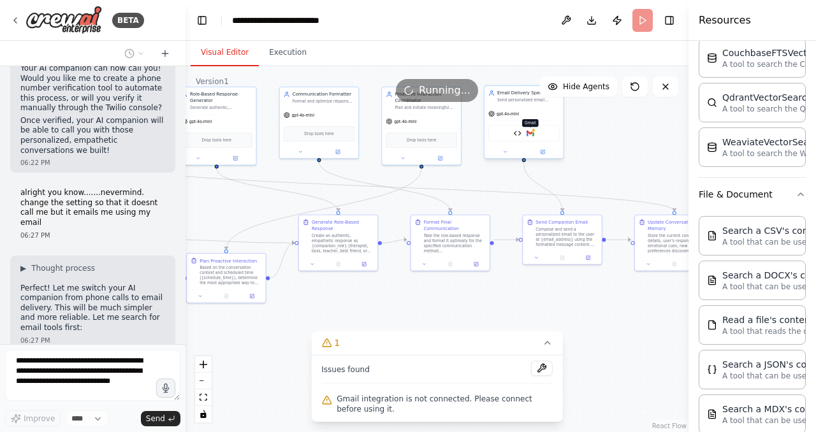
click at [531, 136] on img at bounding box center [531, 133] width 8 height 8
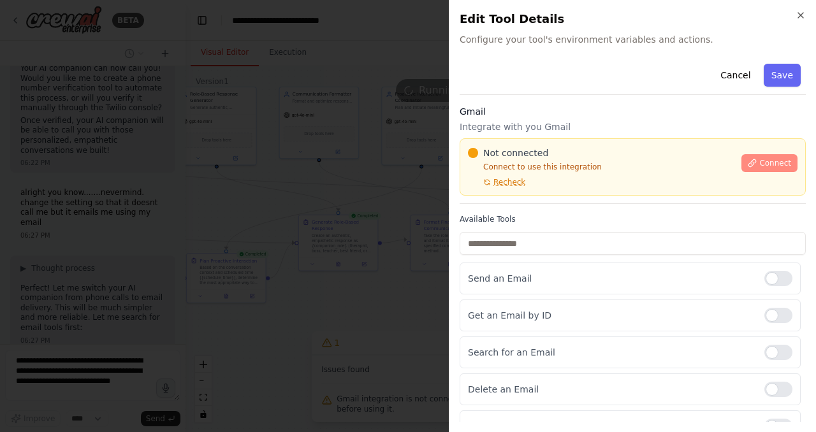
click at [760, 163] on span "Connect" at bounding box center [776, 163] width 32 height 10
click at [520, 112] on h3 "Gmail" at bounding box center [633, 111] width 346 height 13
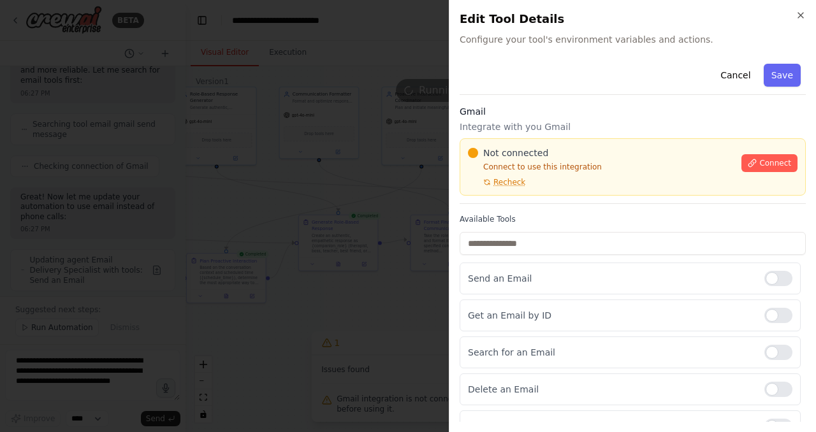
click at [297, 168] on div at bounding box center [408, 216] width 816 height 432
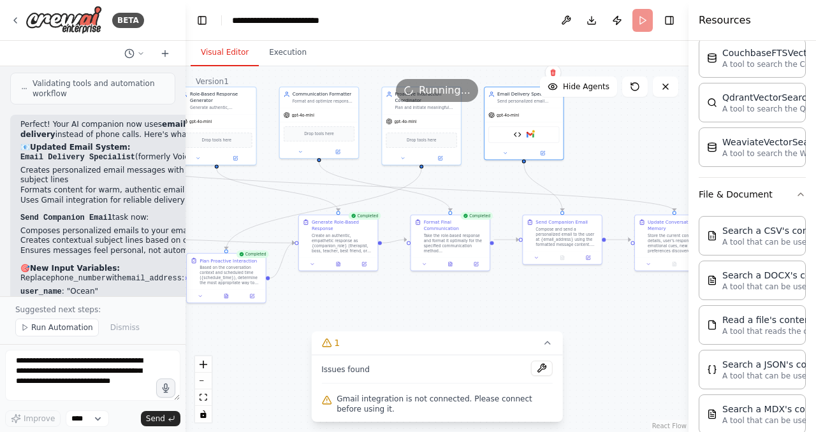
scroll to position [7252, 0]
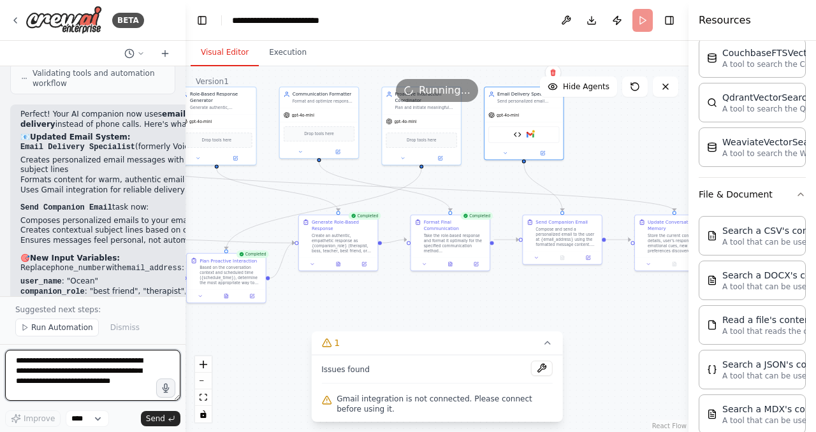
click at [91, 382] on textarea "**********" at bounding box center [92, 375] width 175 height 51
type textarea "**********"
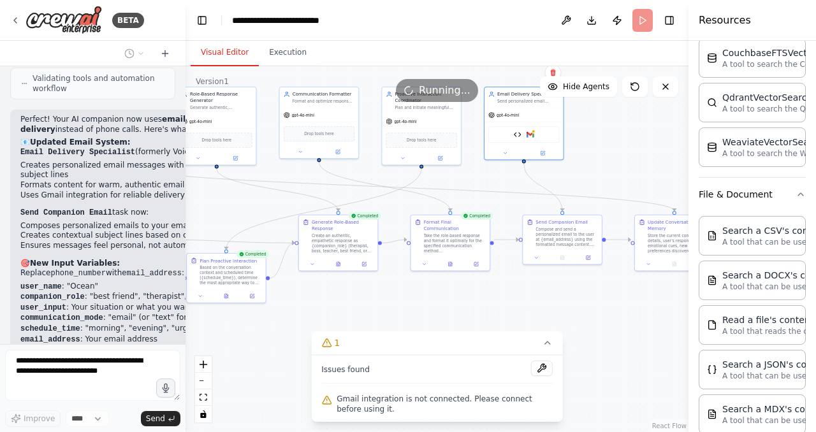
scroll to position [7280, 0]
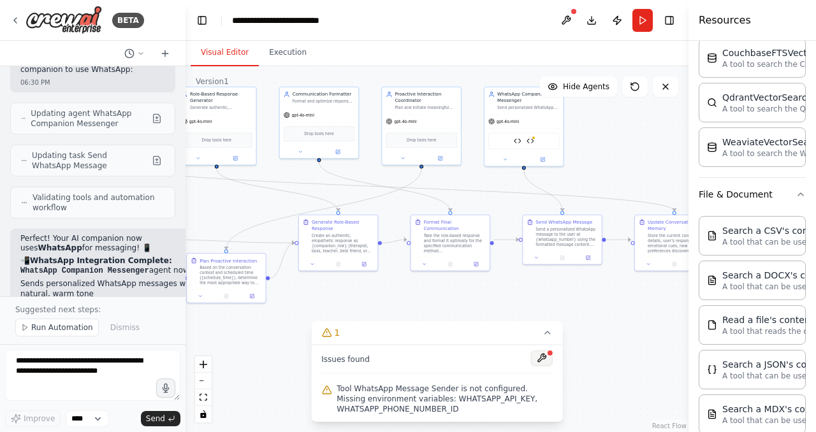
click at [543, 360] on button at bounding box center [542, 358] width 22 height 15
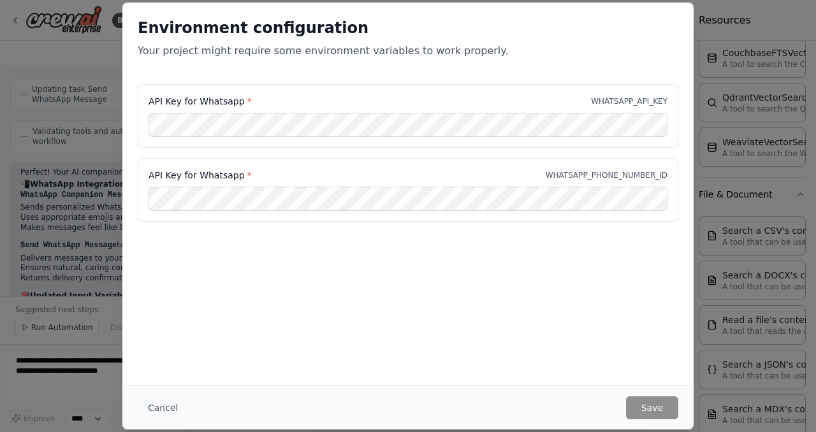
scroll to position [8742, 0]
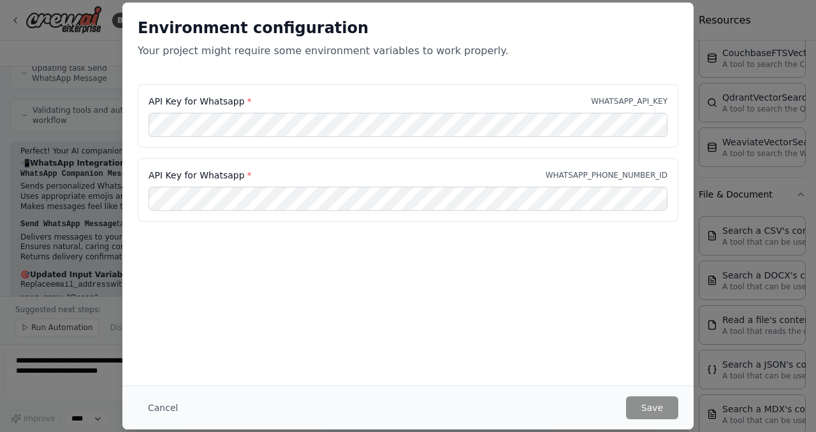
click at [735, 45] on div "Environment configuration Your project might require some environment variables…" at bounding box center [408, 216] width 816 height 432
click at [75, 363] on div "Environment configuration Your project might require some environment variables…" at bounding box center [408, 216] width 816 height 432
click at [158, 405] on button "Cancel" at bounding box center [163, 408] width 50 height 23
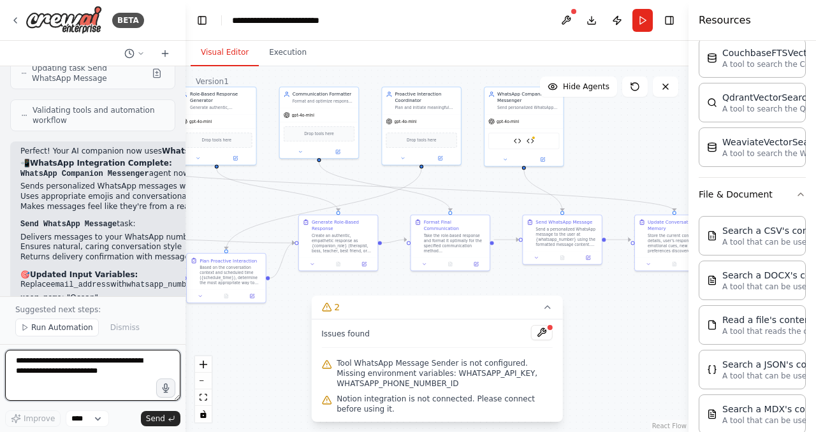
click at [96, 369] on textarea at bounding box center [92, 375] width 175 height 51
type textarea "**********"
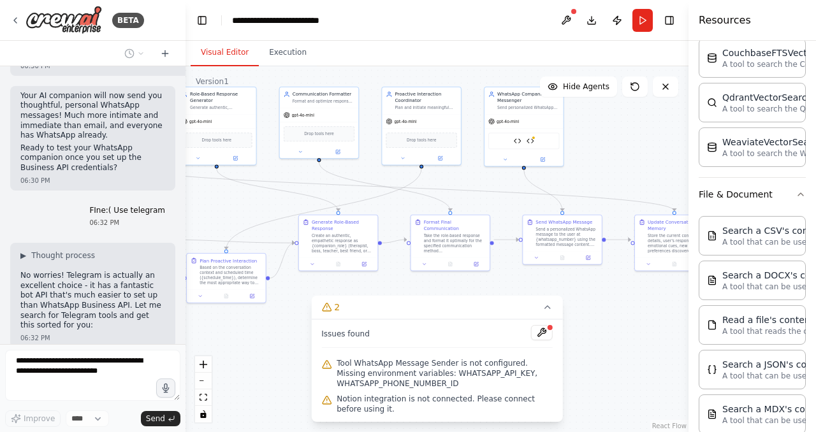
scroll to position [9406, 0]
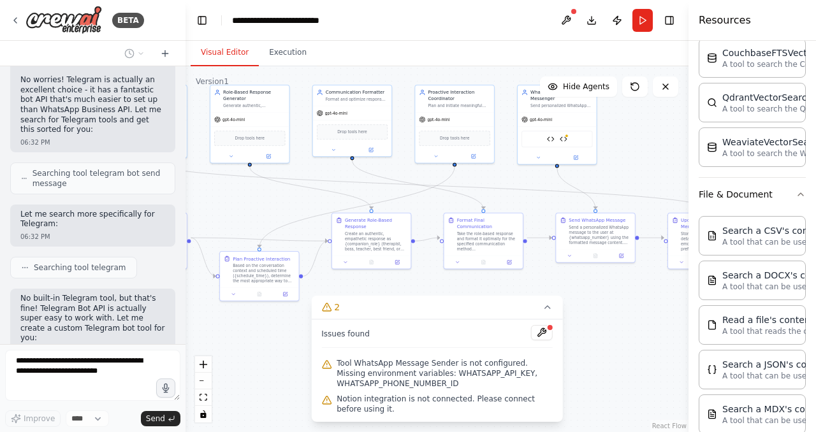
drag, startPoint x: 626, startPoint y: 171, endPoint x: 660, endPoint y: 170, distance: 34.4
click at [660, 170] on div ".deletable-edge-delete-btn { width: 20px; height: 20px; border: 0px solid #ffff…" at bounding box center [437, 249] width 503 height 366
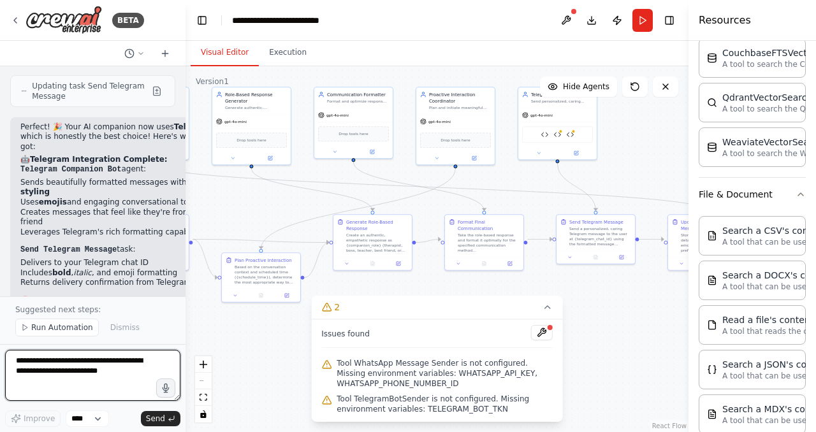
scroll to position [10349, 0]
